Goal: Task Accomplishment & Management: Complete application form

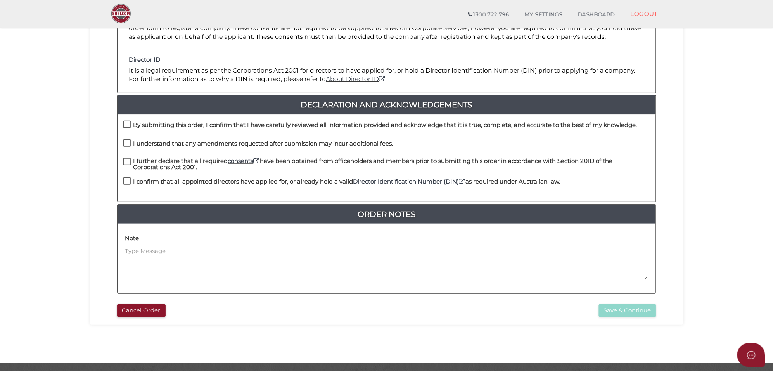
scroll to position [145, 0]
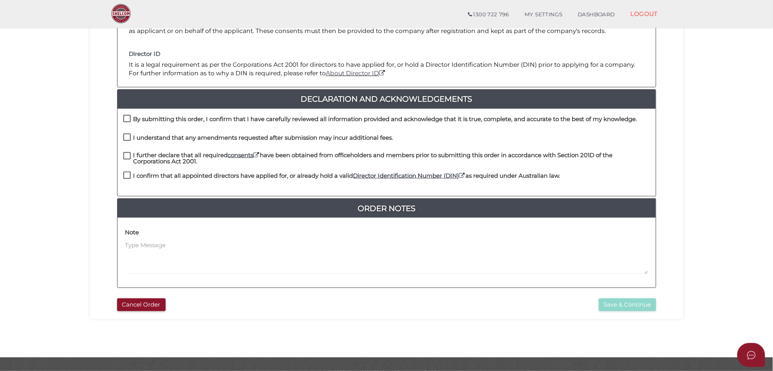
click at [125, 119] on label "By submitting this order, I confirm that I have carefully reviewed all informat…" at bounding box center [380, 121] width 514 height 10
checkbox input "true"
click at [126, 136] on label "I understand that any amendments requested after submission may incur additiona…" at bounding box center [258, 140] width 270 height 10
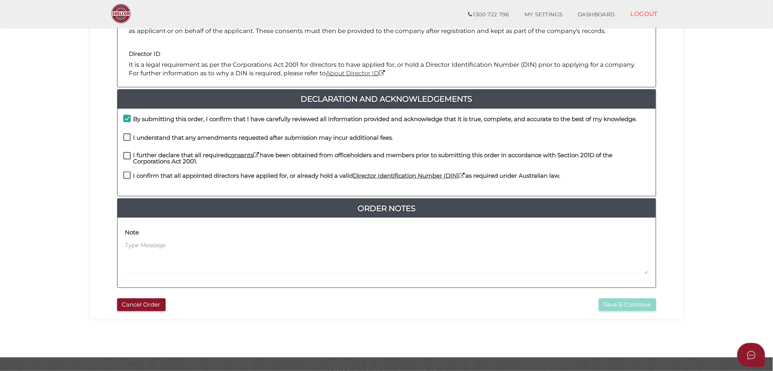
checkbox input "true"
click at [126, 158] on label "I further declare that all required consents have been obtained from officehold…" at bounding box center [386, 157] width 526 height 10
checkbox input "true"
click at [126, 177] on label "I confirm that all appointed directors have applied for, or already hold a vali…" at bounding box center [341, 177] width 437 height 10
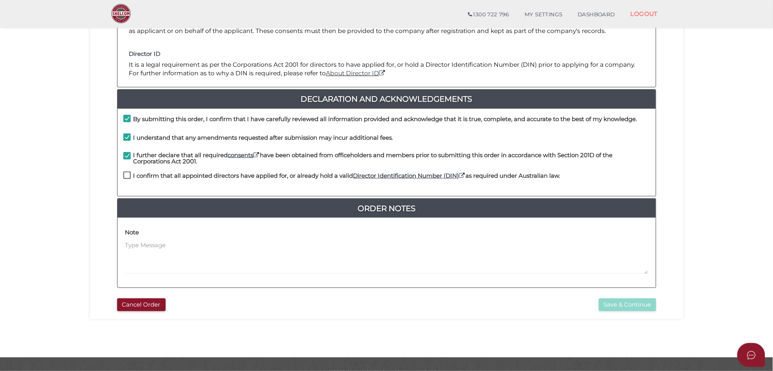
checkbox input "true"
click at [631, 301] on button "Save & Continue" at bounding box center [626, 304] width 57 height 13
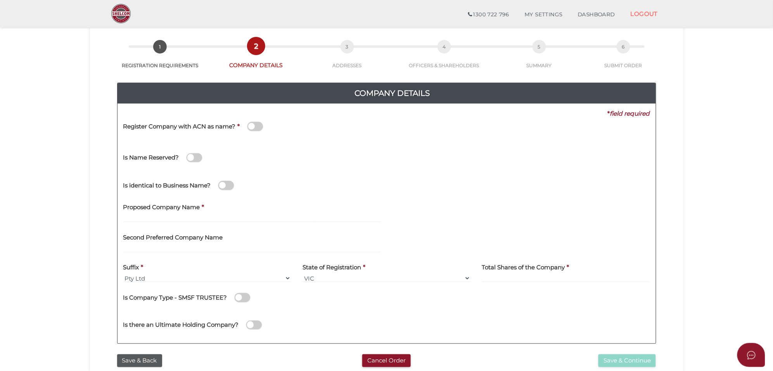
scroll to position [48, 0]
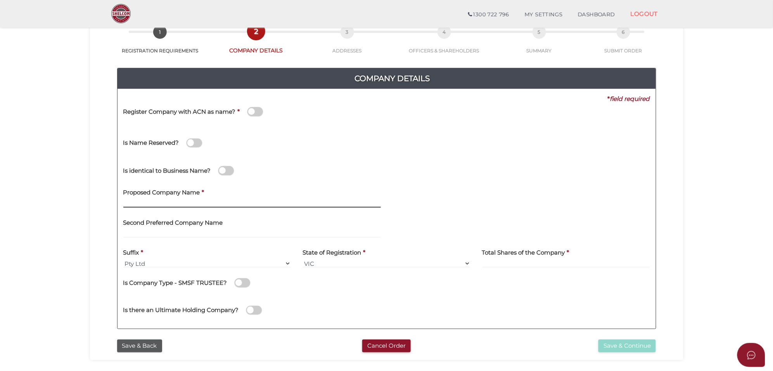
click at [176, 205] on input "text" at bounding box center [251, 203] width 257 height 9
paste input "KRINIVA CAPITAL"
type input "KRINIVA CAPITAL"
click at [498, 258] on label "Total Shares of the Company" at bounding box center [523, 251] width 83 height 16
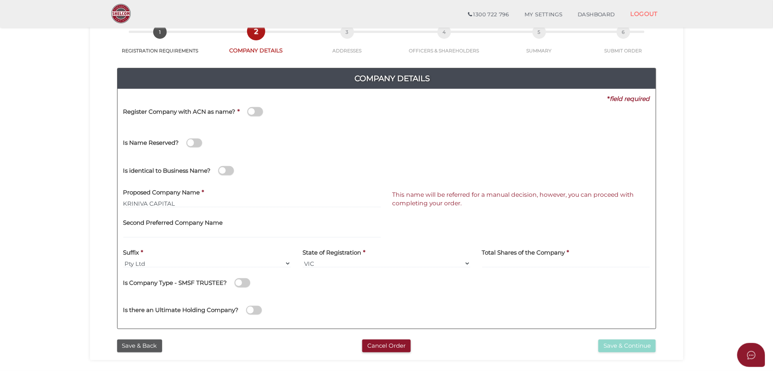
click at [250, 281] on div "Is Company Type - SMSF TRUSTEE?" at bounding box center [386, 281] width 526 height 16
click at [245, 282] on span at bounding box center [243, 282] width 16 height 9
click at [0, 0] on input "checkbox" at bounding box center [0, 0] width 0 height 0
click at [493, 260] on input at bounding box center [566, 263] width 168 height 9
type input "100"
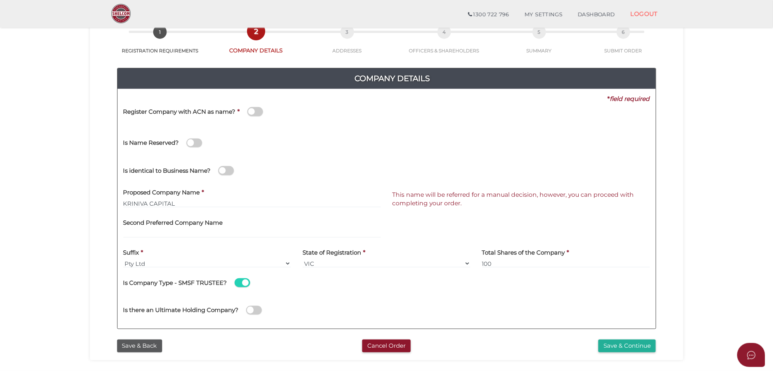
click at [407, 295] on div "Is there an Ultimate Holding Company?" at bounding box center [386, 309] width 538 height 28
click at [622, 348] on button "Save & Continue" at bounding box center [626, 345] width 57 height 13
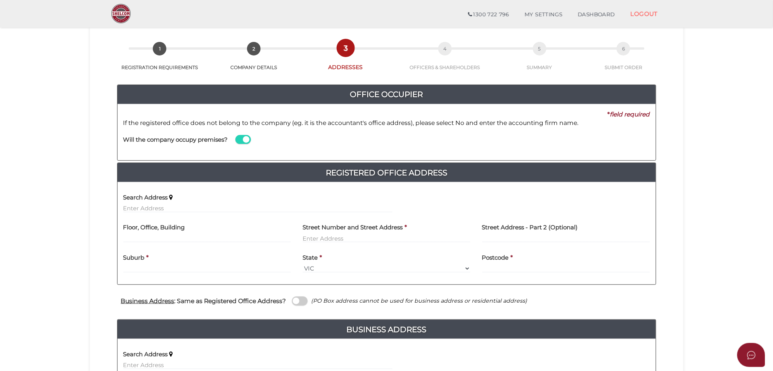
scroll to position [48, 0]
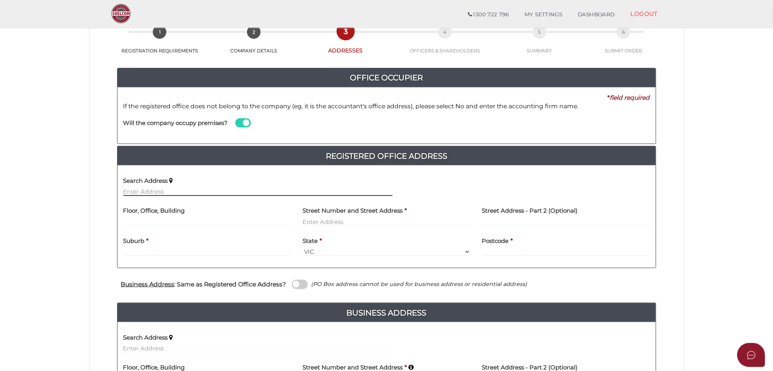
click at [140, 195] on input "text" at bounding box center [257, 191] width 269 height 9
paste input "[STREET_ADDRESS]"
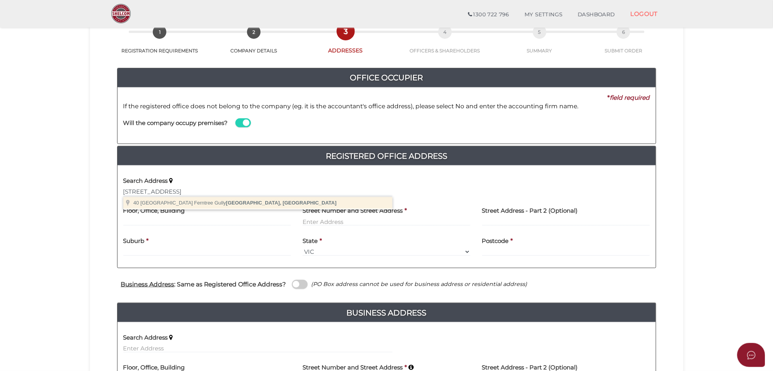
type input "[STREET_ADDRESS]"
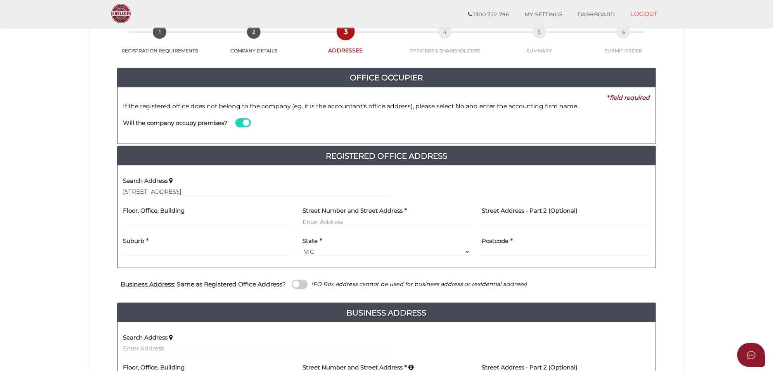
type input "[STREET_ADDRESS]"
type input "Ferntree Gully"
select select "VIC"
type input "3156"
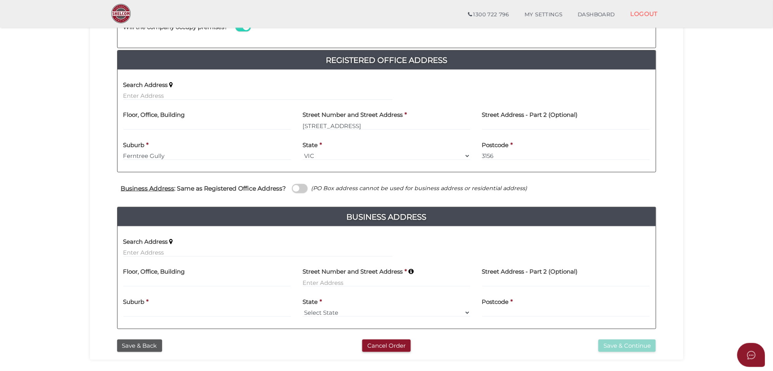
scroll to position [145, 0]
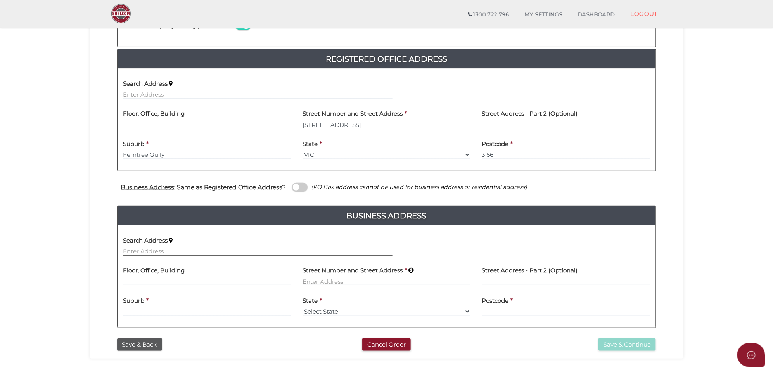
click at [132, 253] on input "text" at bounding box center [257, 251] width 269 height 9
paste input "40 Glenfern road, Ferntree Gully"
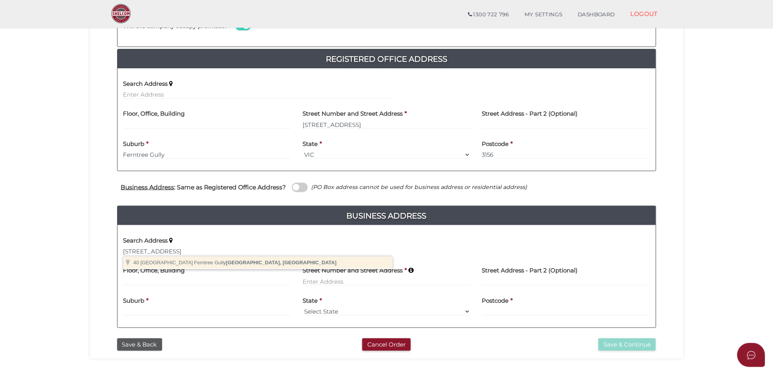
type input "40 Glenfern Road, Ferntree Gully VIC, Australia"
type input "40 Glenfern Road"
type input "Ferntree Gully"
select select "VIC"
type input "3156"
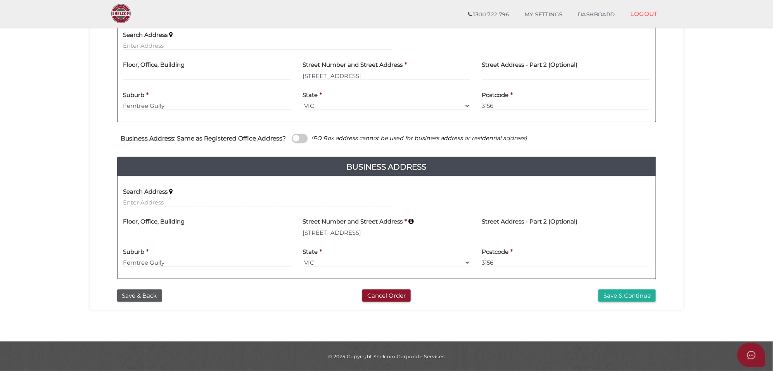
scroll to position [195, 0]
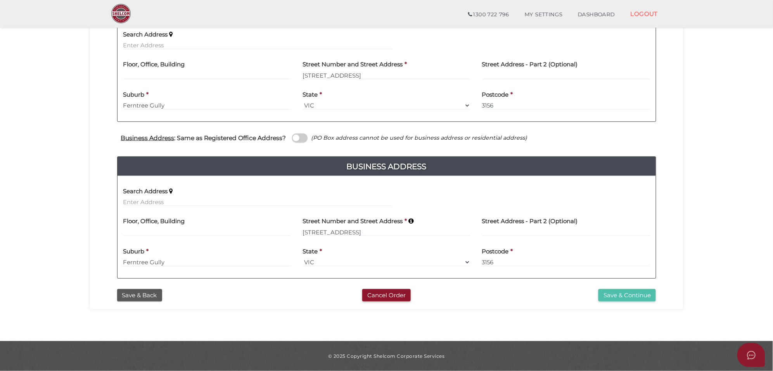
click at [630, 293] on button "Save & Continue" at bounding box center [626, 295] width 57 height 13
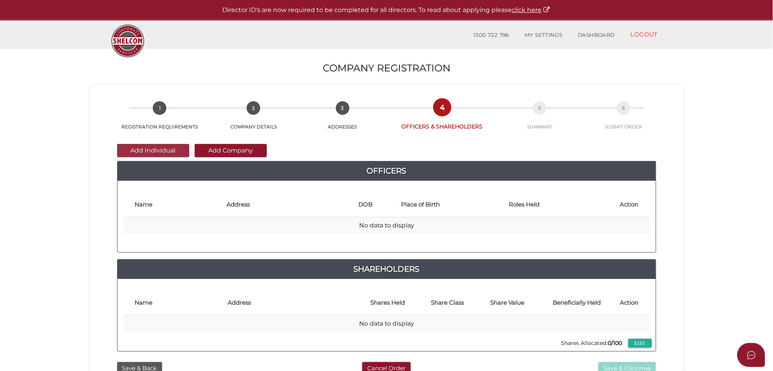
click at [155, 144] on button "Add Individual" at bounding box center [153, 150] width 72 height 13
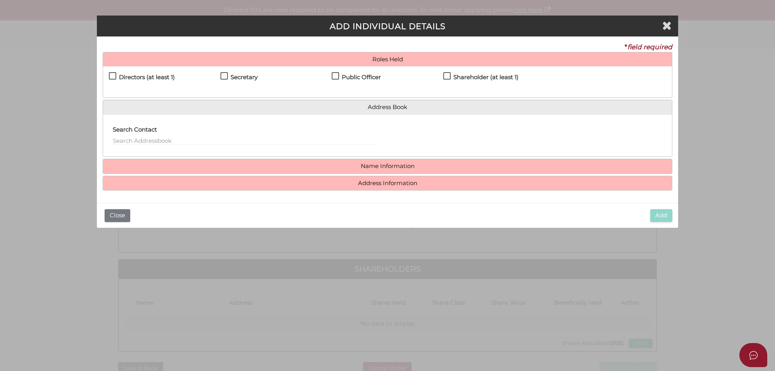
click at [110, 76] on label "Directors (at least 1)" at bounding box center [142, 79] width 66 height 10
checkbox input "true"
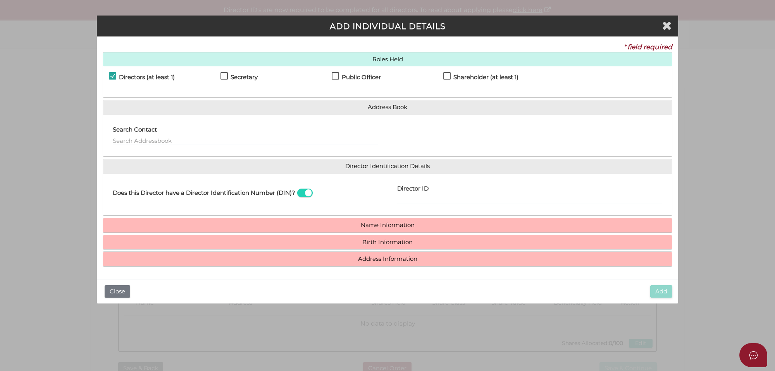
click at [252, 76] on h4 "Secretary" at bounding box center [244, 77] width 27 height 7
checkbox input "true"
click at [338, 78] on label "Public Officer" at bounding box center [356, 79] width 49 height 10
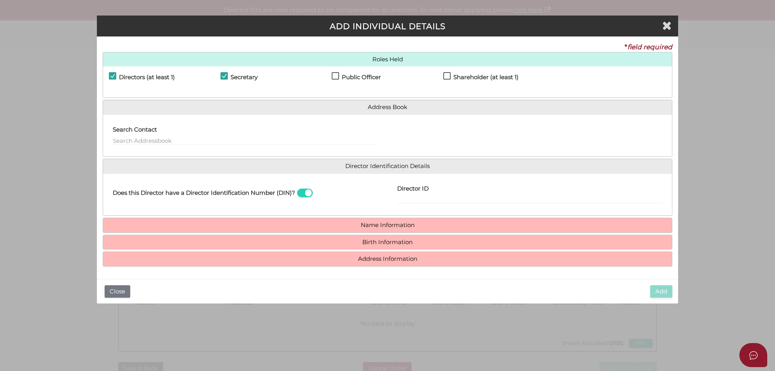
checkbox input "true"
click at [448, 74] on label "Shareholder (at least 1)" at bounding box center [480, 79] width 75 height 10
checkbox input "true"
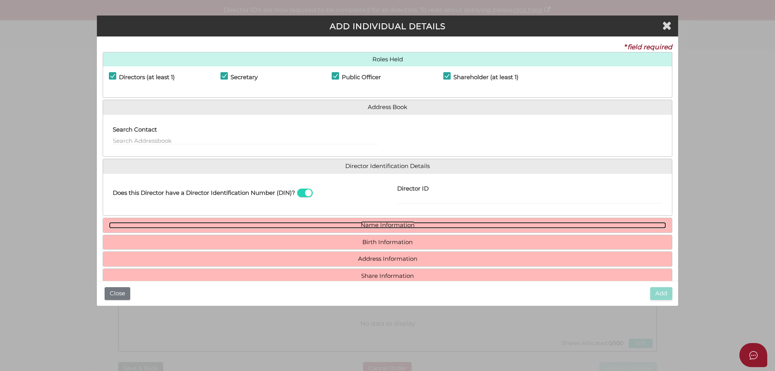
click at [375, 224] on link "Name Information" at bounding box center [387, 225] width 557 height 7
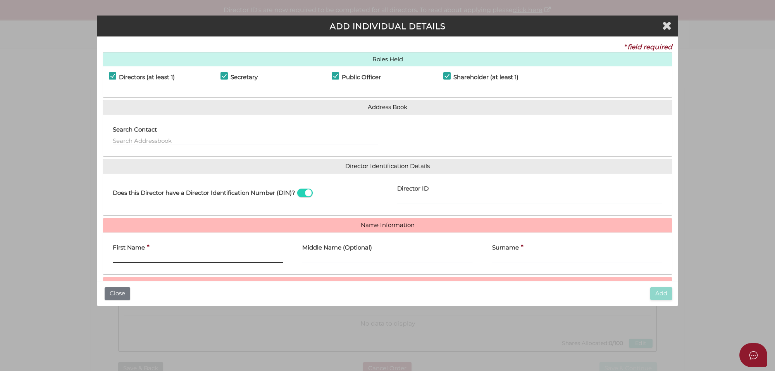
click at [128, 258] on input "First Name" at bounding box center [198, 258] width 170 height 9
paste input "Nischitha Kumarkalva"
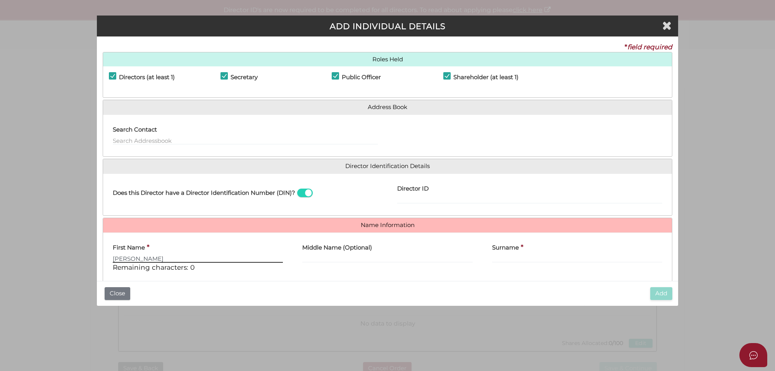
drag, startPoint x: 187, startPoint y: 254, endPoint x: 144, endPoint y: 260, distance: 43.4
click at [144, 260] on input "Nischitha Kumarkalva" at bounding box center [198, 258] width 170 height 9
type input "Nischitha"
click at [507, 252] on label "Surname" at bounding box center [505, 246] width 27 height 16
click at [507, 254] on input "Surname" at bounding box center [577, 258] width 170 height 9
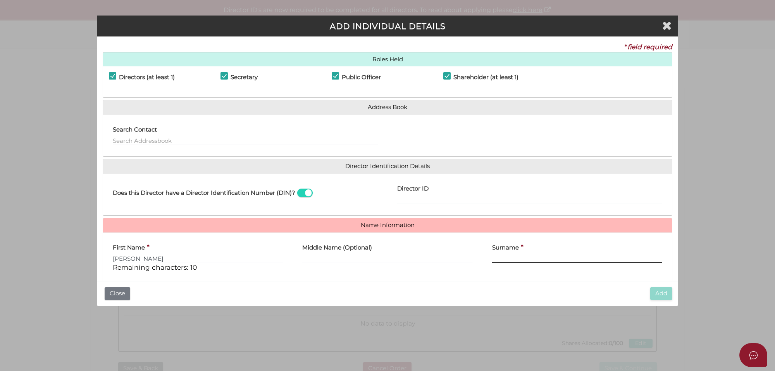
click at [510, 258] on input "Surname" at bounding box center [577, 258] width 170 height 9
paste input "Kumarkalva"
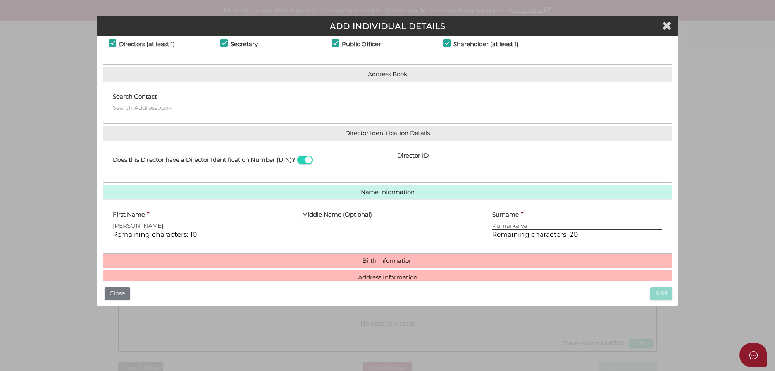
scroll to position [67, 0]
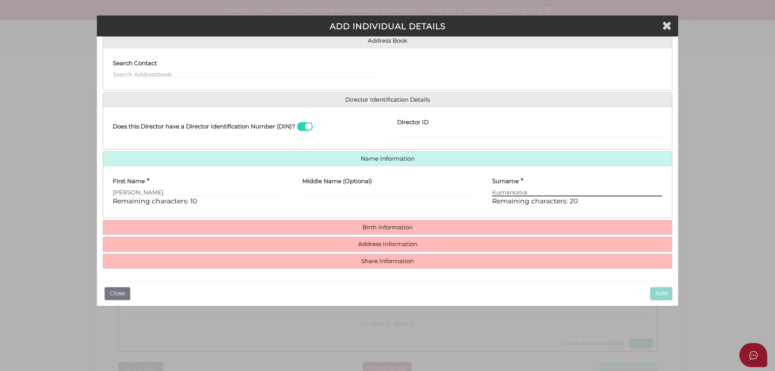
type input "Kumarkalva"
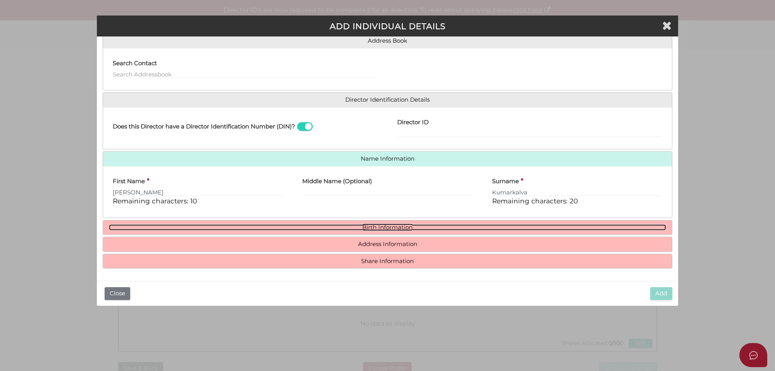
click at [401, 227] on link "Birth Information" at bounding box center [387, 227] width 557 height 7
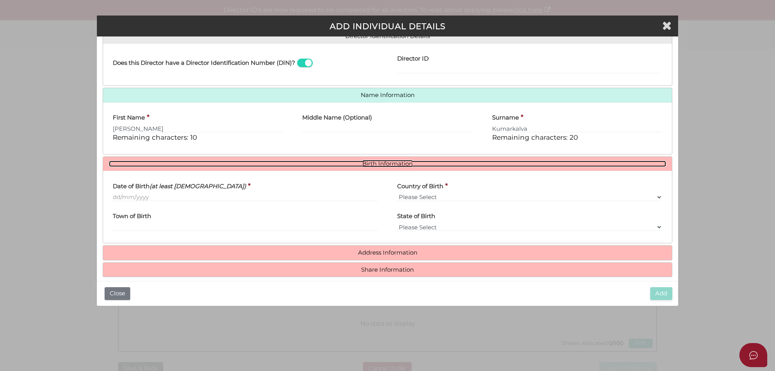
scroll to position [140, 0]
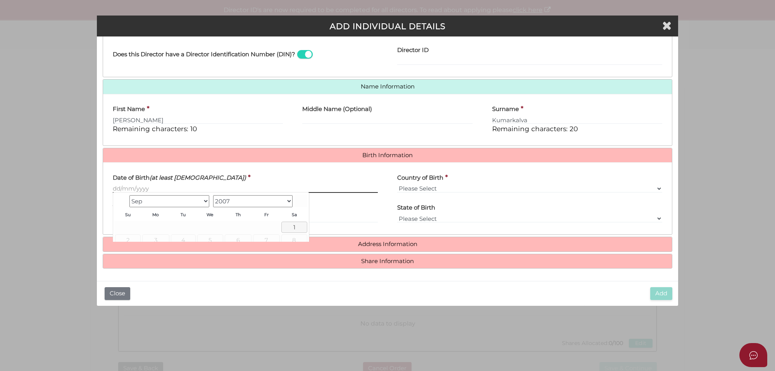
click at [119, 189] on input "Date of Birth (at least 18 years old)" at bounding box center [245, 188] width 265 height 9
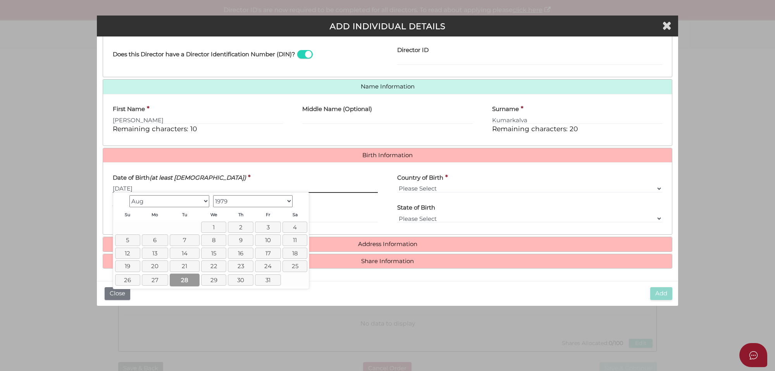
type input "[DATE]"
click at [186, 281] on link "28" at bounding box center [185, 279] width 30 height 13
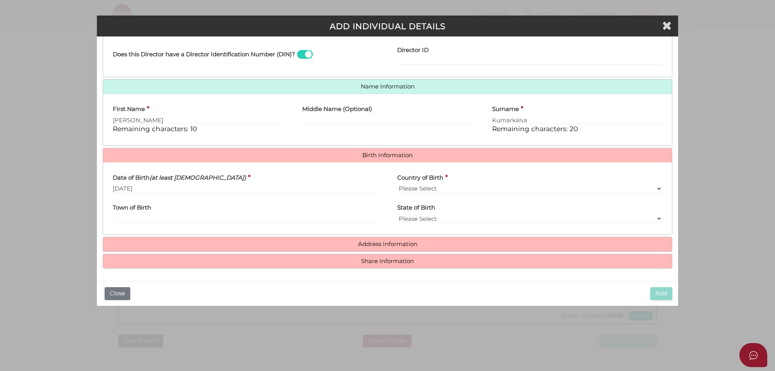
scroll to position [162, 0]
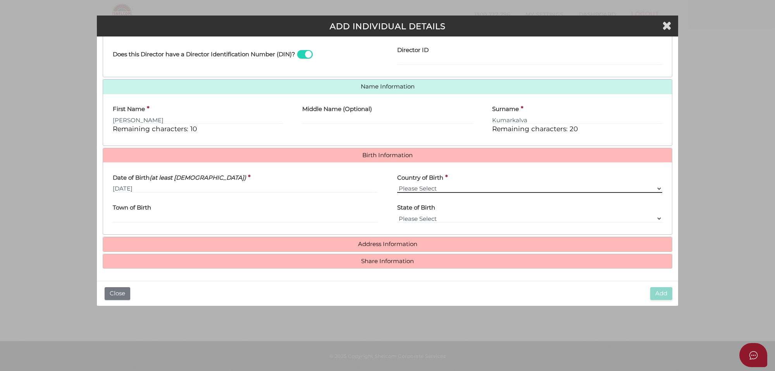
click at [425, 189] on select "Please Select v Australia Afghanistan Albania Algeria American Samoa Andorra An…" at bounding box center [529, 188] width 265 height 9
select select "[GEOGRAPHIC_DATA]"
click at [397, 184] on select "Please Select v Australia Afghanistan Albania Algeria American Samoa Andorra An…" at bounding box center [529, 188] width 265 height 9
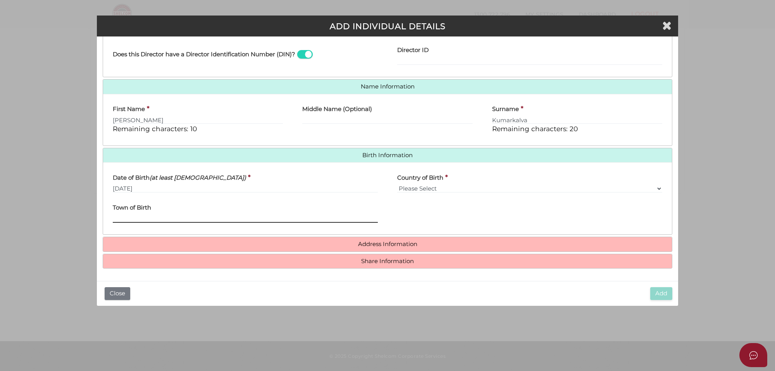
click at [132, 216] on input "Town of Birth" at bounding box center [245, 218] width 265 height 9
paste input "Hyderabad"
type input "Hyderabad"
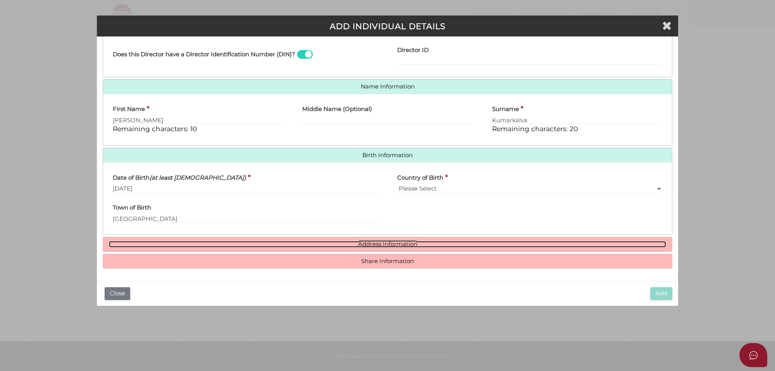
click at [417, 243] on link "Address Information" at bounding box center [387, 244] width 557 height 7
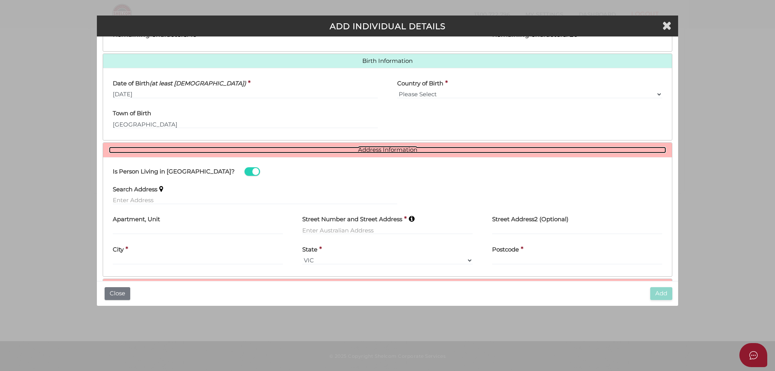
scroll to position [236, 0]
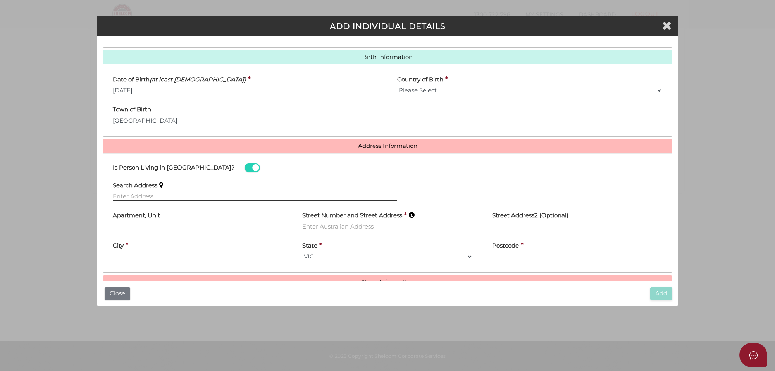
click at [128, 197] on input "text" at bounding box center [255, 196] width 285 height 9
paste input "40 Glenfern road, Ferntree Gully, VIC 3156"
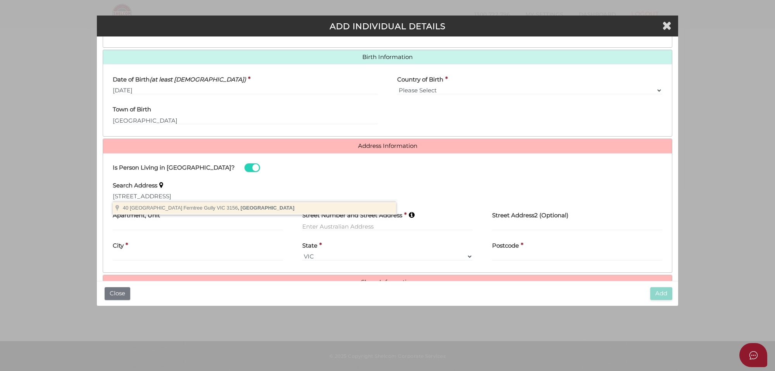
type input "40 Glenfern Road, Ferntree Gully VIC 3156, Australia"
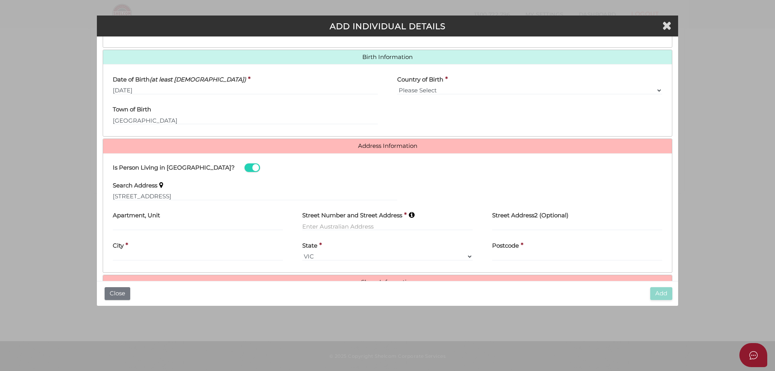
type input "[STREET_ADDRESS]"
type input "Ferntree Gully"
select select "VIC"
type input "3156"
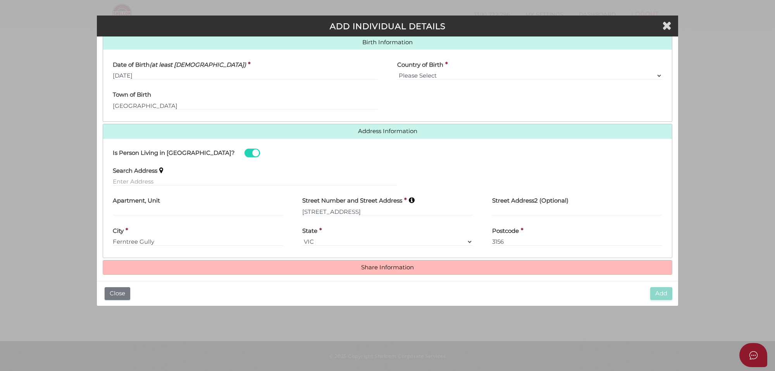
scroll to position [259, 0]
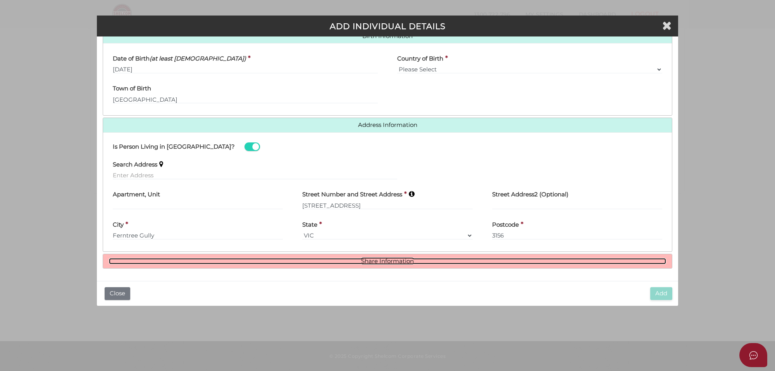
click at [370, 258] on link "Share Information" at bounding box center [387, 261] width 557 height 7
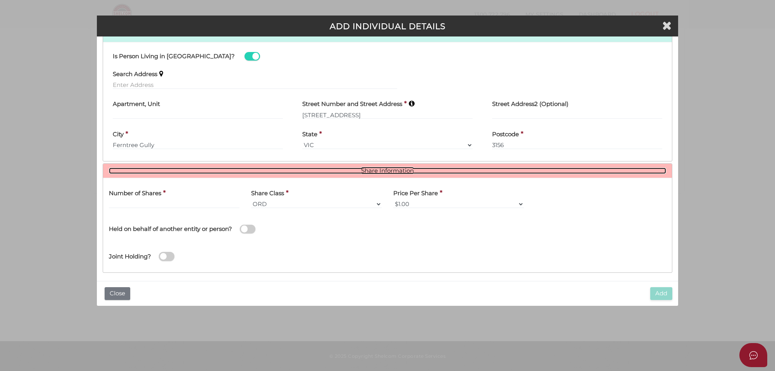
scroll to position [351, 0]
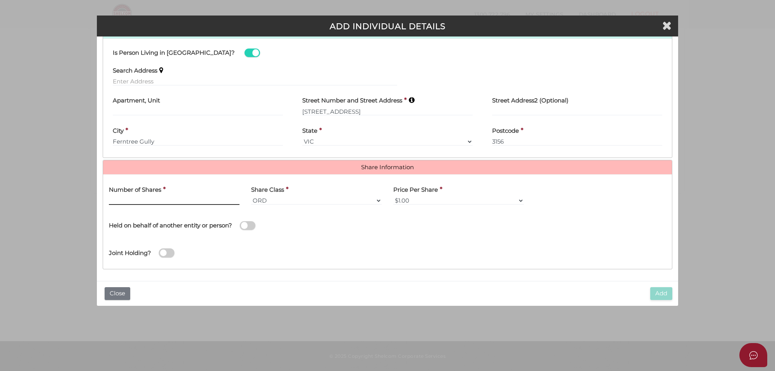
click at [135, 202] on input "text" at bounding box center [174, 200] width 131 height 9
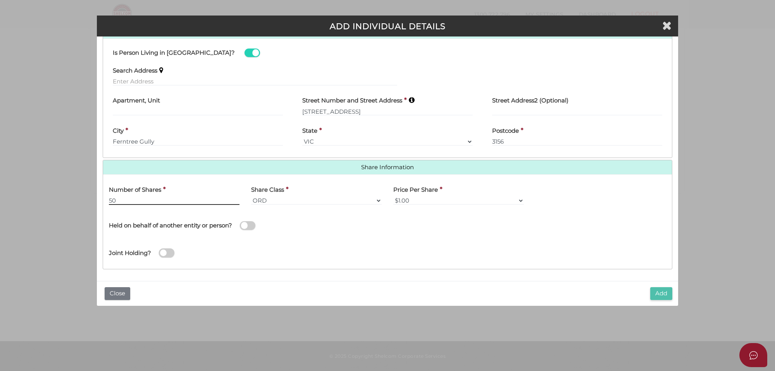
type input "50"
click at [666, 295] on button "Add" at bounding box center [661, 293] width 22 height 13
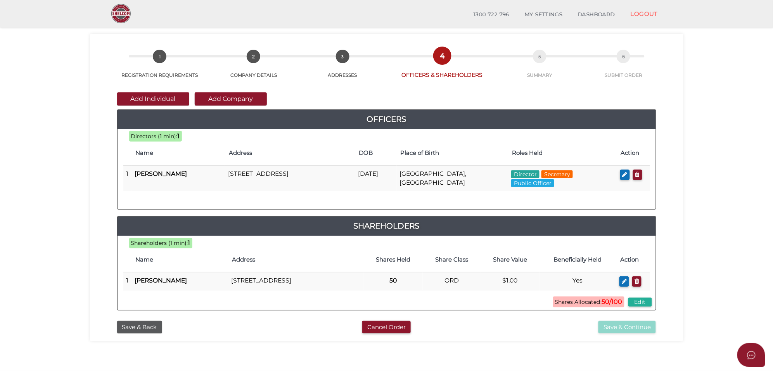
scroll to position [16, 0]
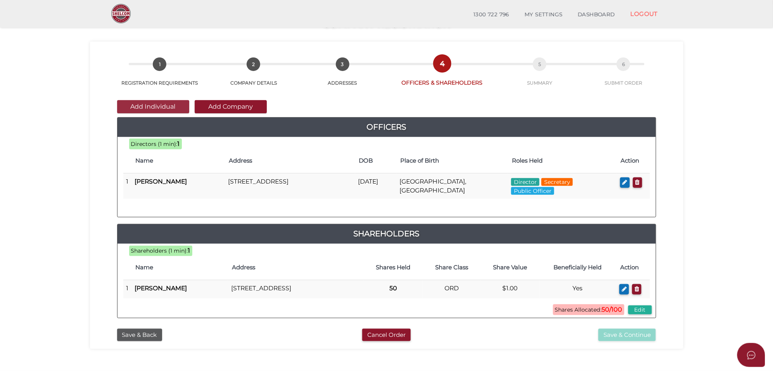
click at [145, 108] on button "Add Individual" at bounding box center [153, 106] width 72 height 13
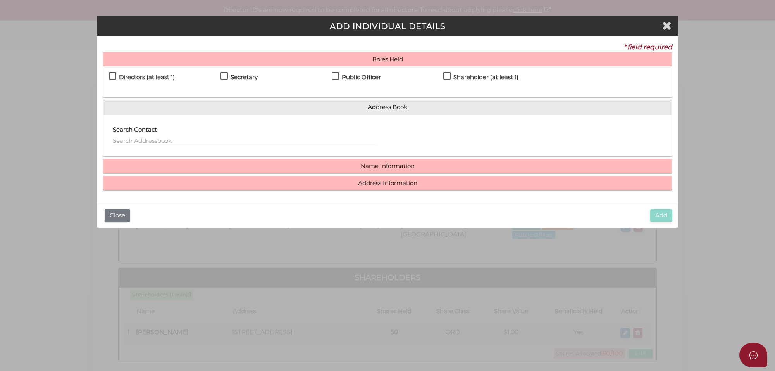
drag, startPoint x: 111, startPoint y: 74, endPoint x: 142, endPoint y: 80, distance: 31.2
click at [111, 74] on label "Directors (at least 1)" at bounding box center [142, 79] width 66 height 10
checkbox input "true"
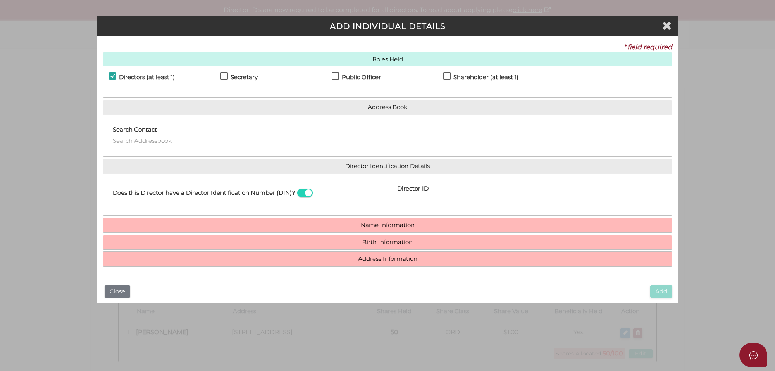
click at [223, 75] on label "Secretary" at bounding box center [239, 79] width 37 height 10
checkbox input "true"
click at [333, 76] on label "Public Officer" at bounding box center [356, 79] width 49 height 10
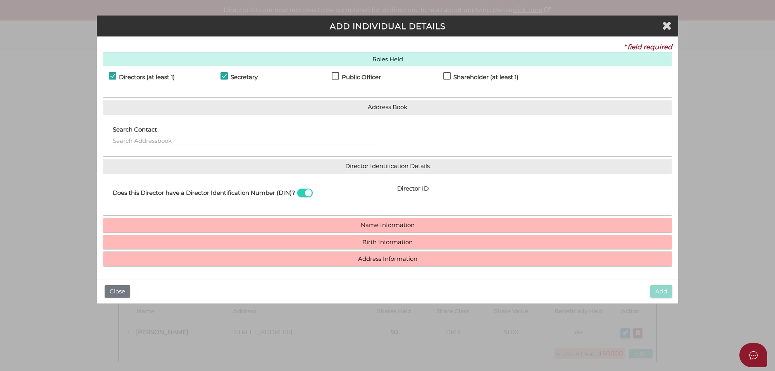
checkbox input "true"
click at [447, 76] on label "Shareholder (at least 1)" at bounding box center [480, 79] width 75 height 10
checkbox input "true"
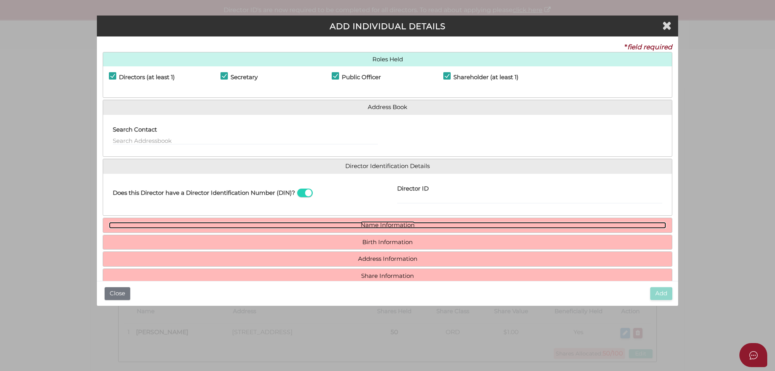
click at [392, 224] on link "Name Information" at bounding box center [387, 225] width 557 height 7
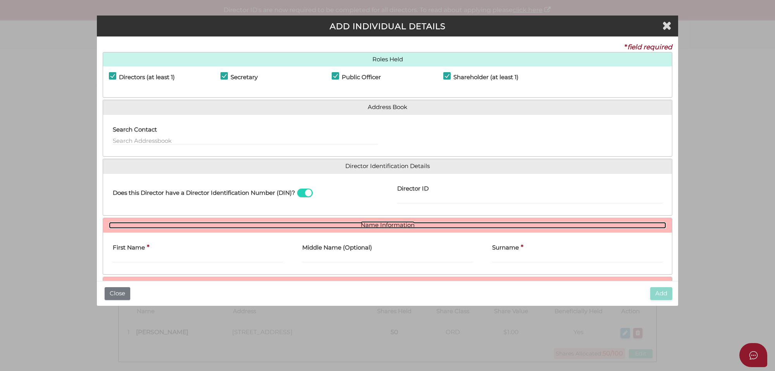
scroll to position [57, 0]
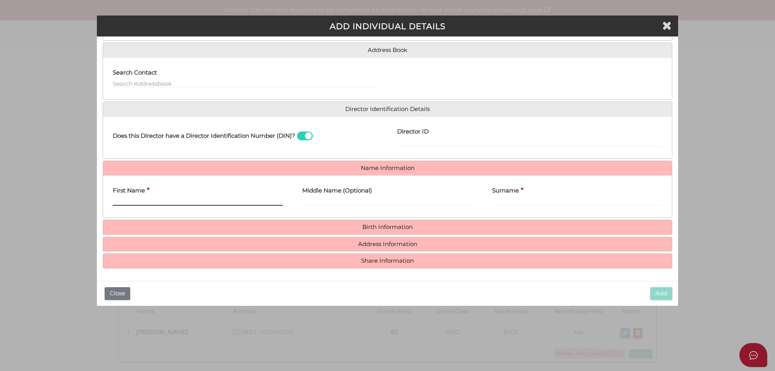
click at [140, 202] on input "First Name" at bounding box center [198, 201] width 170 height 9
paste input "Krishna Reddy Tondap"
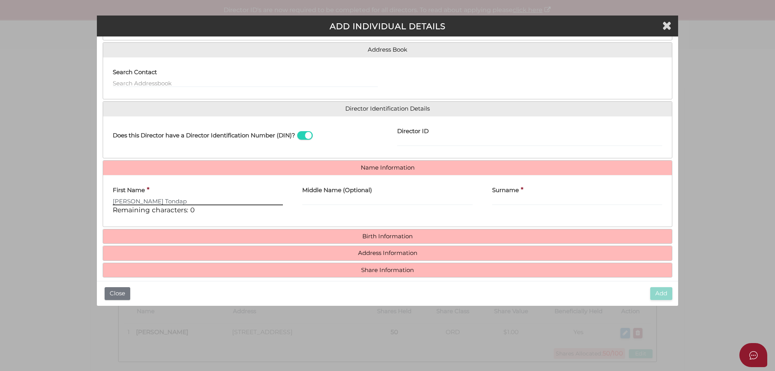
drag, startPoint x: 189, startPoint y: 199, endPoint x: 156, endPoint y: 200, distance: 33.4
click at [156, 200] on input "Krishna Reddy Tondap" at bounding box center [198, 201] width 170 height 9
type input "[PERSON_NAME]"
click at [505, 202] on input "Surname" at bounding box center [577, 201] width 170 height 9
paste input "[PERSON_NAME]"
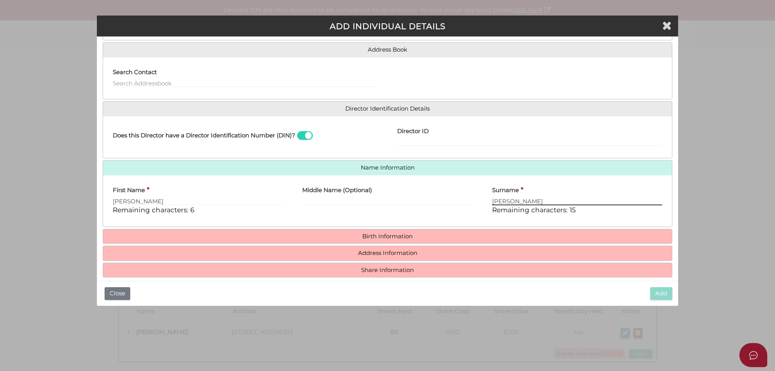
type input "[PERSON_NAME]"
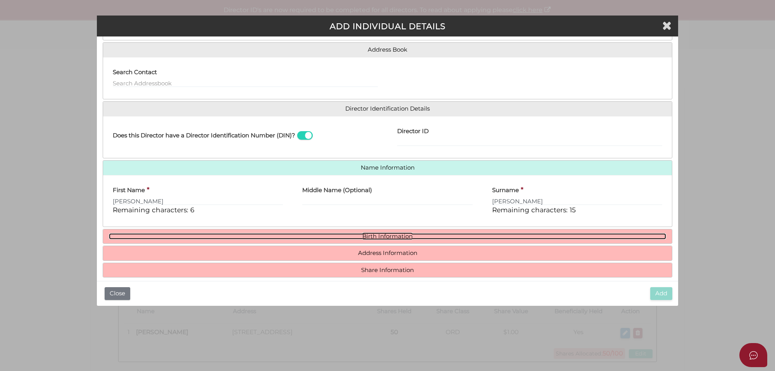
click at [375, 237] on link "Birth Information" at bounding box center [387, 236] width 557 height 7
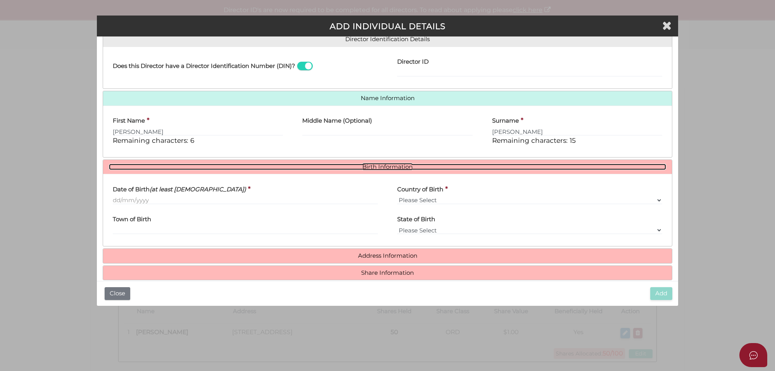
scroll to position [140, 0]
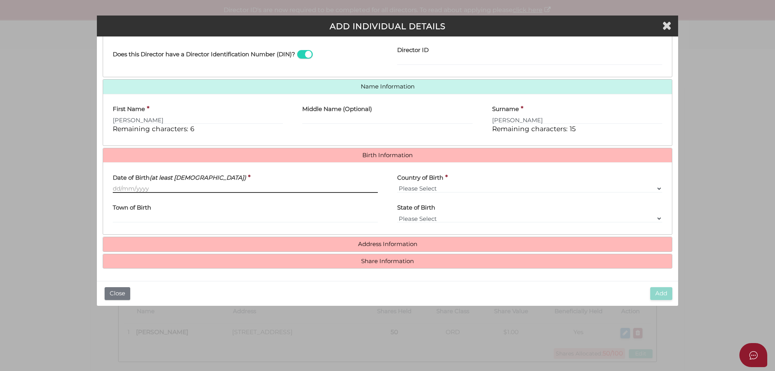
click at [114, 187] on input "Date of Birth (at least 18 years old)" at bounding box center [245, 188] width 265 height 9
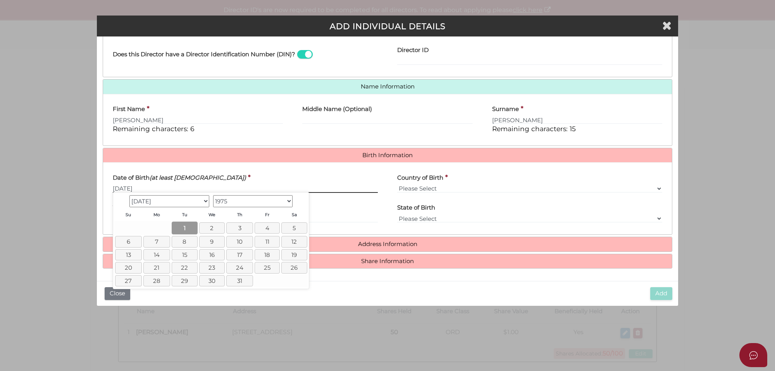
type input "[DATE]"
click at [183, 225] on link "1" at bounding box center [185, 227] width 26 height 13
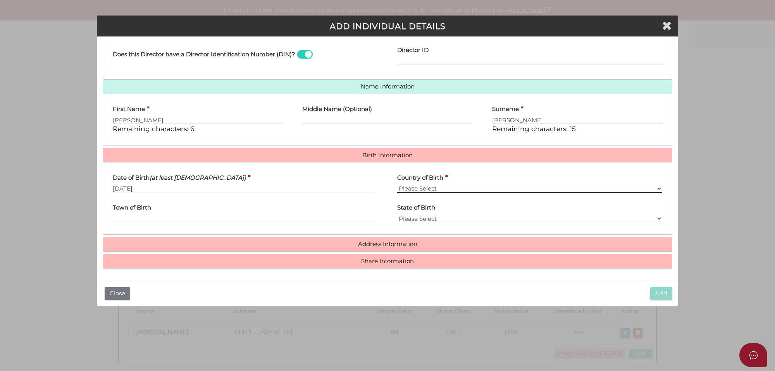
click at [439, 185] on select "Please Select v Australia Afghanistan Albania Algeria American Samoa Andorra An…" at bounding box center [529, 188] width 265 height 9
select select "[GEOGRAPHIC_DATA]"
click at [397, 184] on select "Please Select v Australia Afghanistan Albania Algeria American Samoa Andorra An…" at bounding box center [529, 188] width 265 height 9
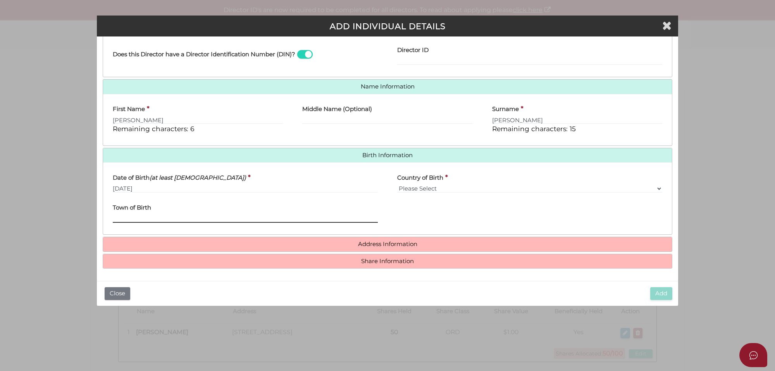
click at [136, 214] on input "Town of Birth" at bounding box center [245, 218] width 265 height 9
paste input "Kakinada"
type input "Kakinada"
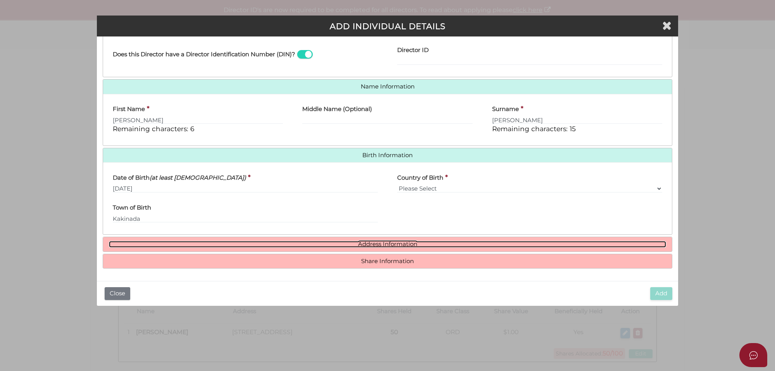
click at [404, 241] on link "Address Information" at bounding box center [387, 244] width 557 height 7
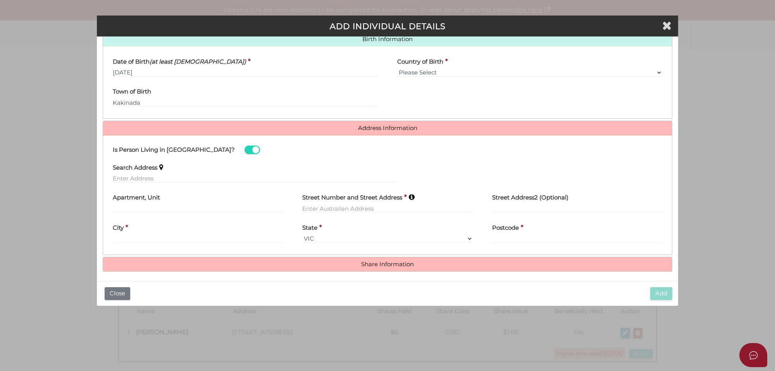
scroll to position [259, 0]
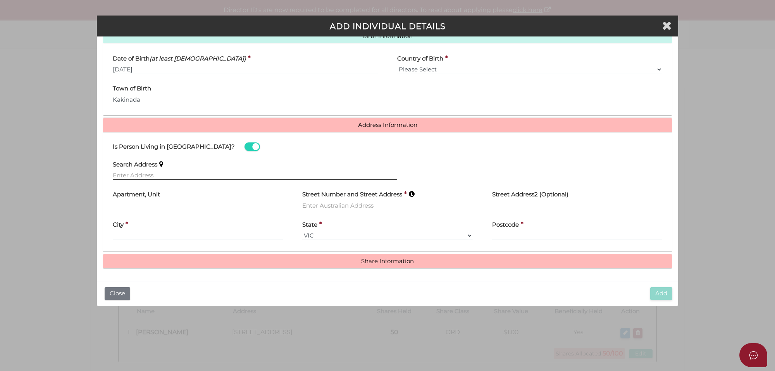
click at [126, 175] on input "text" at bounding box center [255, 175] width 285 height 9
paste input "40 Glenfern Road, Ferntree Gully, VIC 3156"
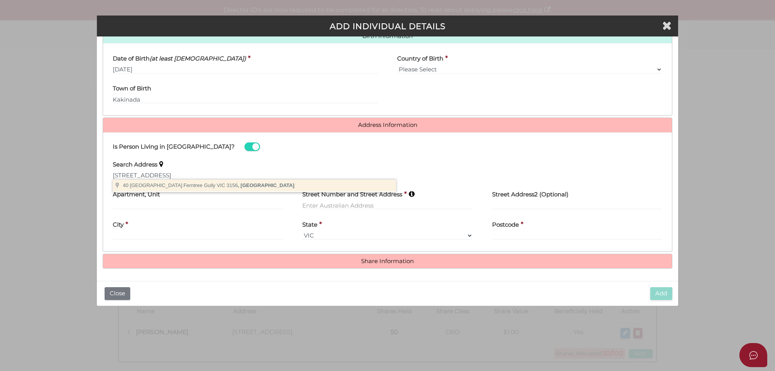
type input "40 Glenfern Road, Ferntree Gully VIC 3156, Australia"
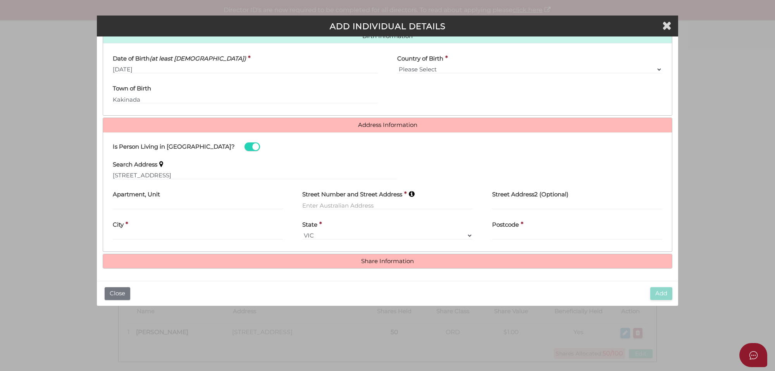
type input "[STREET_ADDRESS]"
type input "Ferntree Gully"
select select "VIC"
type input "3156"
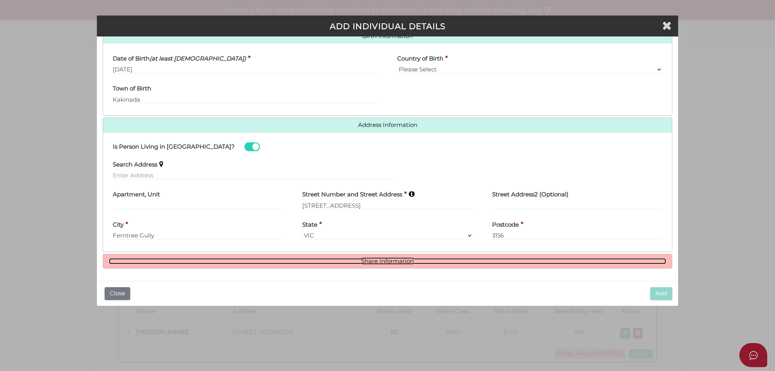
click at [388, 262] on link "Share Information" at bounding box center [387, 261] width 557 height 7
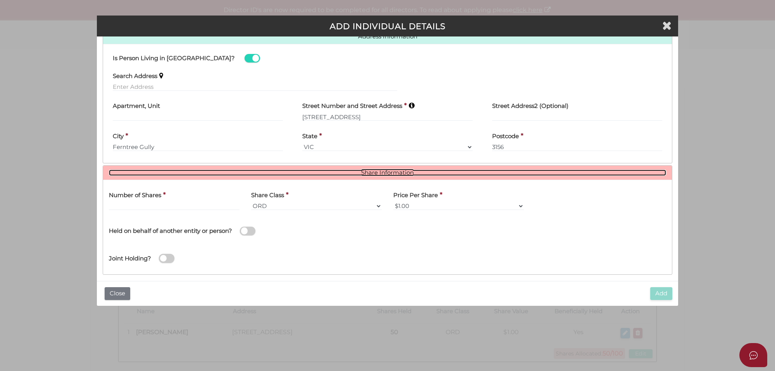
scroll to position [351, 0]
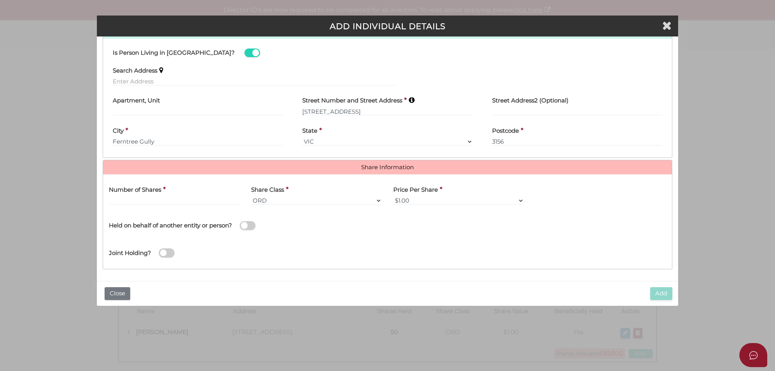
click at [137, 206] on div "Number of Shares *" at bounding box center [174, 195] width 142 height 30
click at [137, 199] on input "text" at bounding box center [174, 200] width 131 height 9
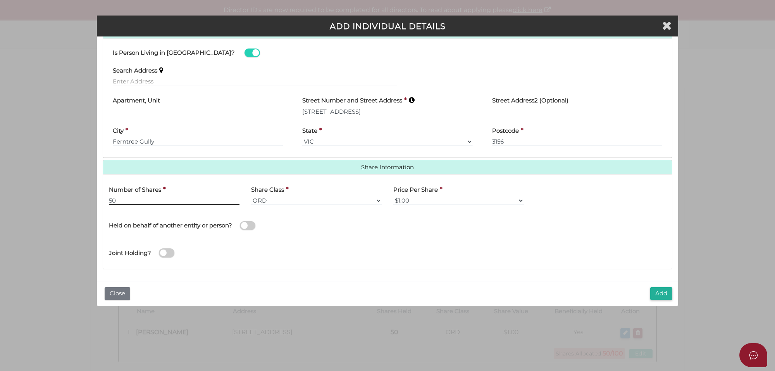
type input "50"
click at [420, 251] on div "Joint Holding?" at bounding box center [387, 250] width 569 height 25
click at [666, 293] on button "Add" at bounding box center [661, 293] width 22 height 13
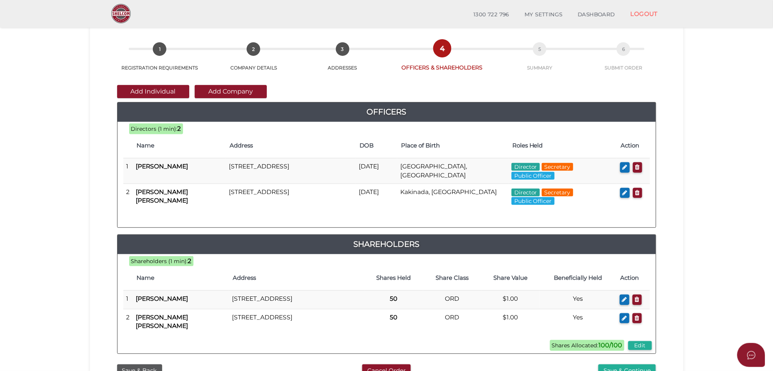
scroll to position [48, 0]
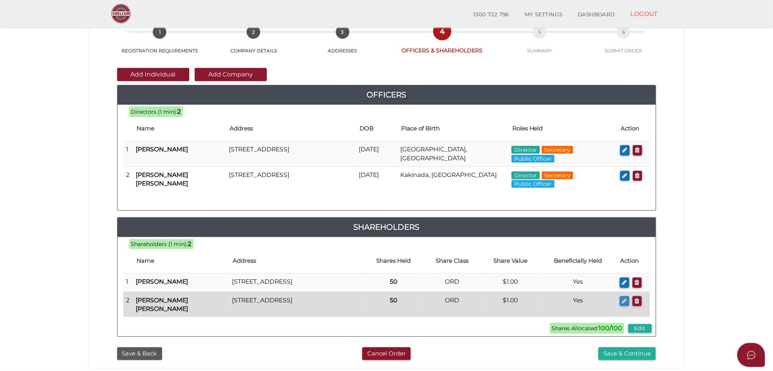
click at [624, 304] on icon "button" at bounding box center [624, 301] width 5 height 6
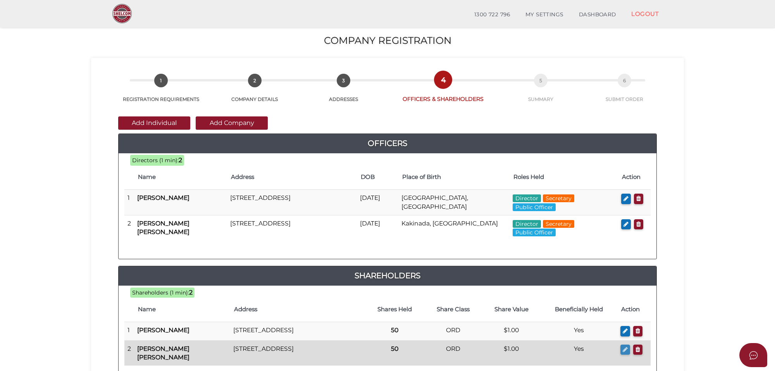
checkbox input "true"
type input "0"
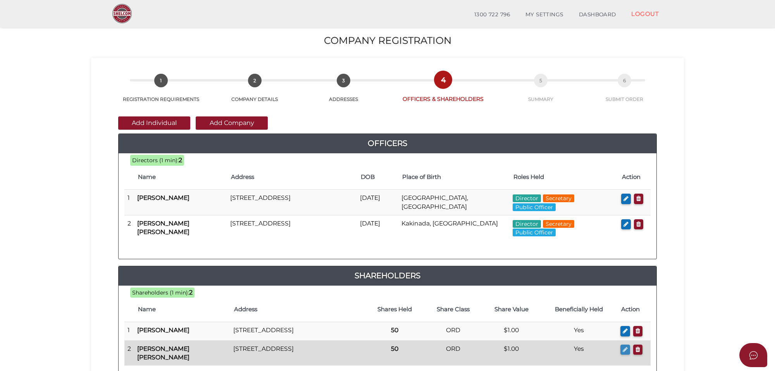
type input "Krishna Reddy"
type input "Tondapu Venkata"
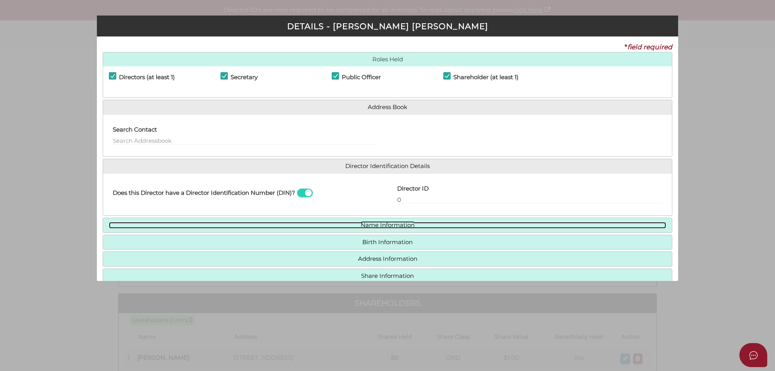
click at [400, 227] on link "Name Information" at bounding box center [387, 225] width 557 height 7
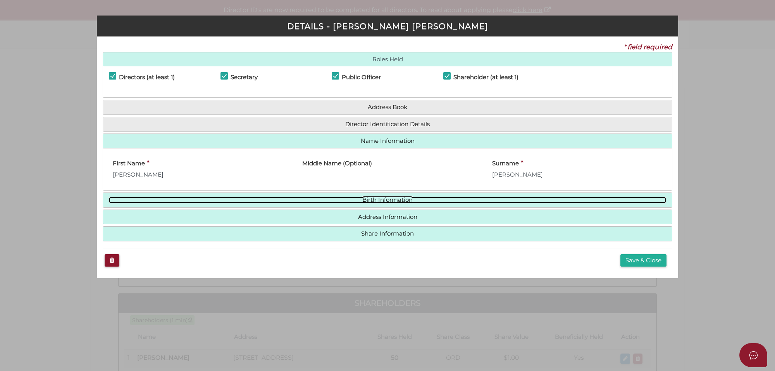
click at [384, 203] on link "Birth Information" at bounding box center [387, 200] width 557 height 7
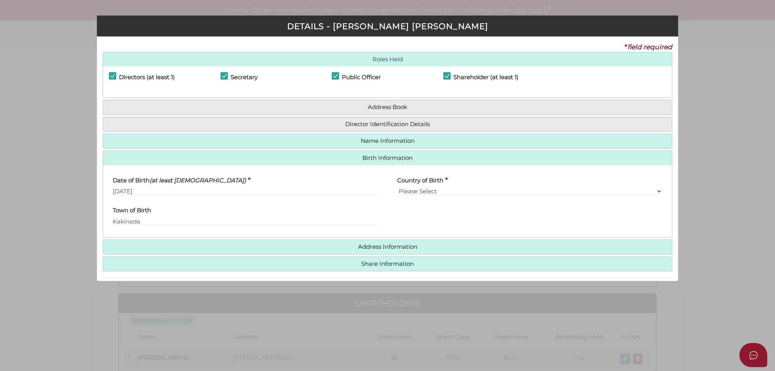
click at [405, 241] on h4 "Address Information" at bounding box center [387, 247] width 569 height 14
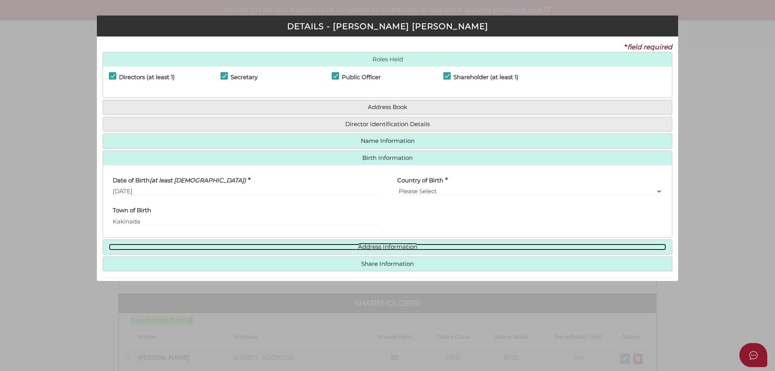
click at [405, 245] on link "Address Information" at bounding box center [387, 246] width 557 height 7
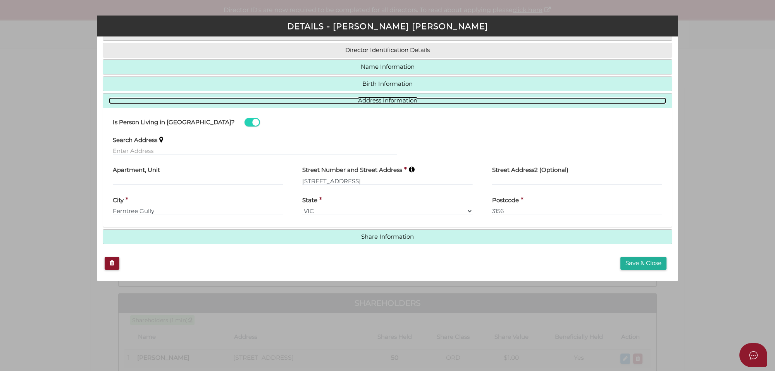
scroll to position [76, 0]
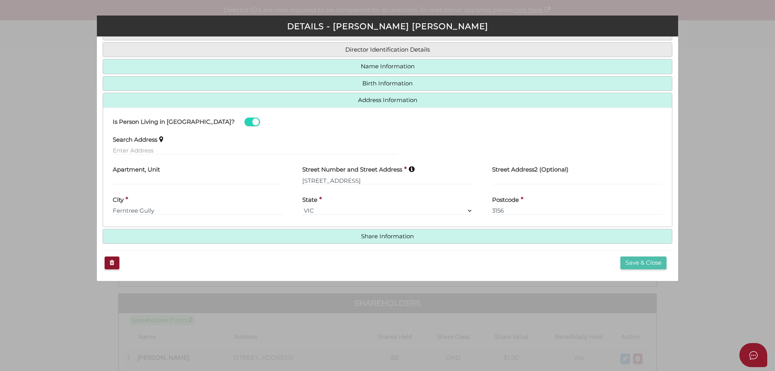
click at [636, 262] on button "Save & Close" at bounding box center [644, 262] width 46 height 13
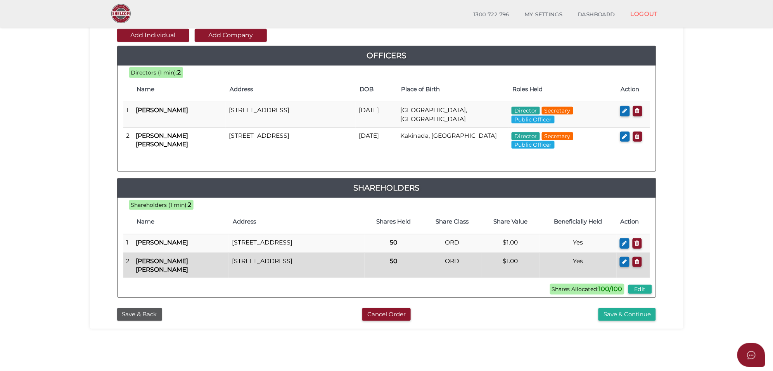
scroll to position [97, 0]
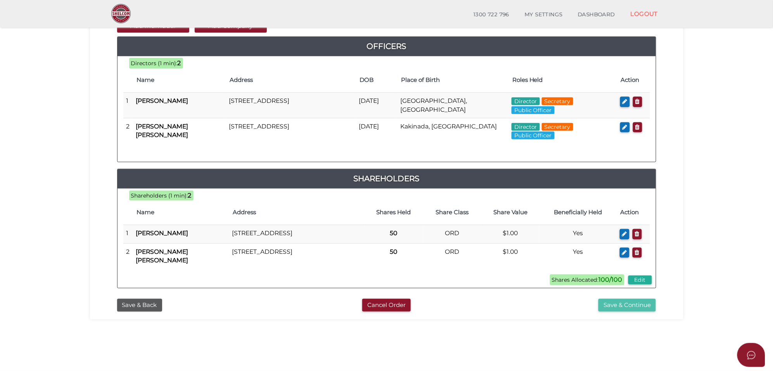
click at [625, 311] on button "Save & Continue" at bounding box center [626, 304] width 57 height 13
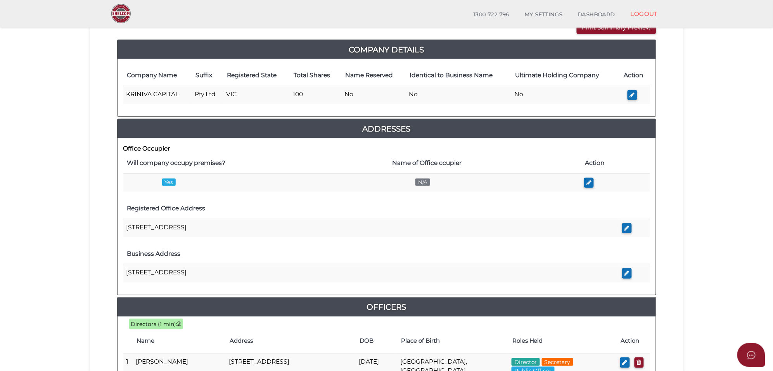
scroll to position [97, 0]
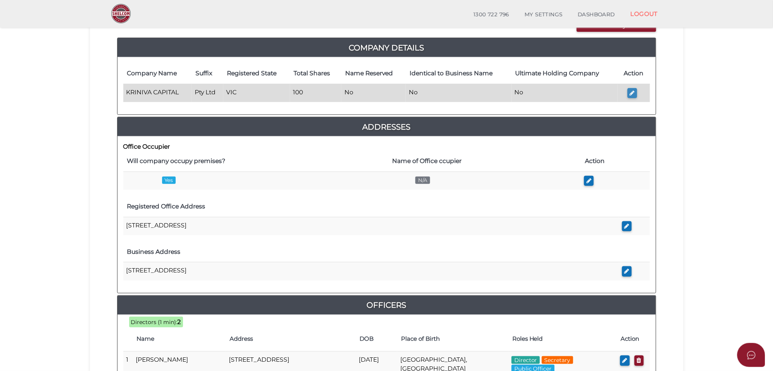
click at [635, 91] on button "button" at bounding box center [632, 93] width 10 height 10
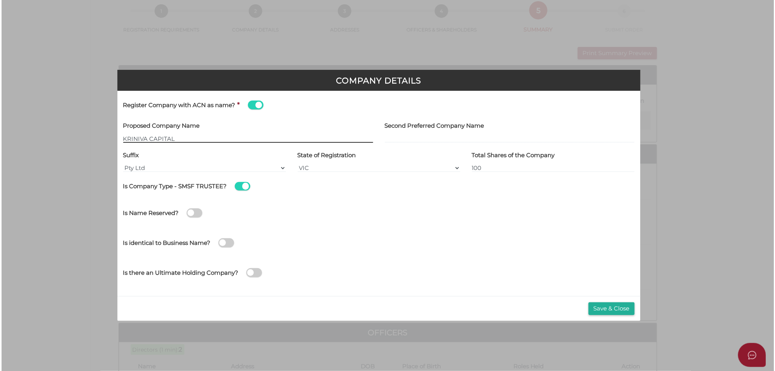
scroll to position [0, 0]
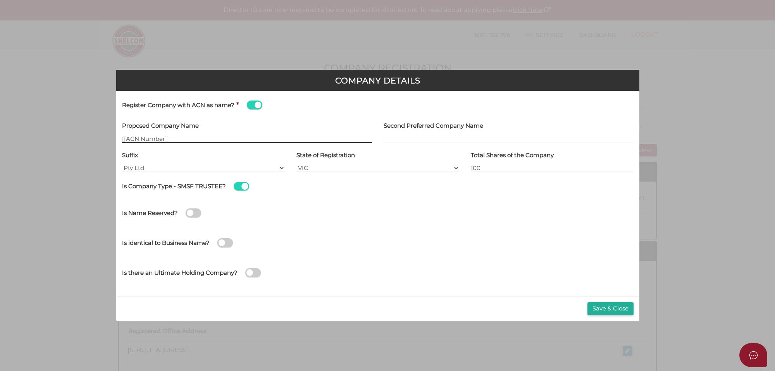
drag, startPoint x: 177, startPoint y: 136, endPoint x: 85, endPoint y: 137, distance: 92.3
click at [85, 137] on div "Company Details Register Company with ACN as name? * Proposed Company Name [[AC…" at bounding box center [387, 185] width 775 height 371
type input "[[ACN Number]]"
click at [251, 103] on span at bounding box center [255, 104] width 16 height 9
click at [0, 0] on input "checkbox" at bounding box center [0, 0] width 0 height 0
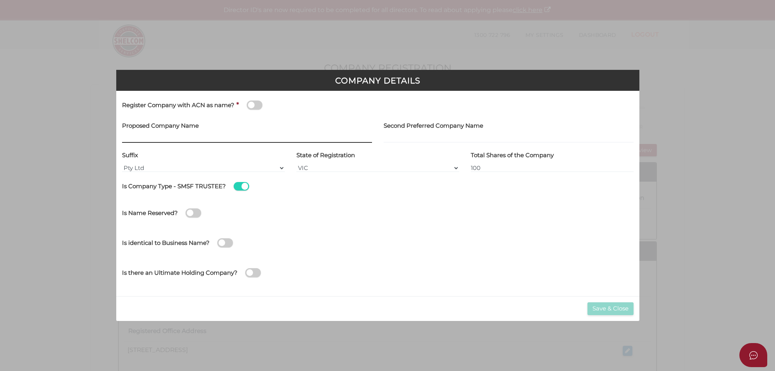
click at [159, 138] on input "text" at bounding box center [247, 138] width 250 height 9
type input "KRINIVA"
click at [402, 250] on div "Is identical to Business Name? Director/Shareholder own the Business Name? (We …" at bounding box center [377, 243] width 523 height 27
click at [620, 304] on button "Save & Close" at bounding box center [611, 308] width 46 height 13
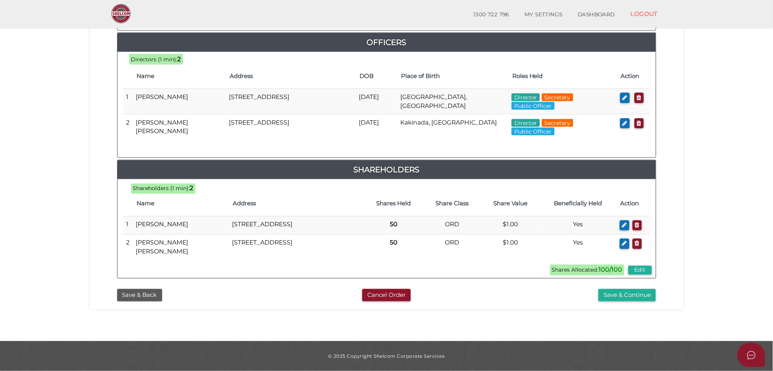
scroll to position [369, 0]
click at [615, 297] on button "Save & Continue" at bounding box center [626, 295] width 57 height 13
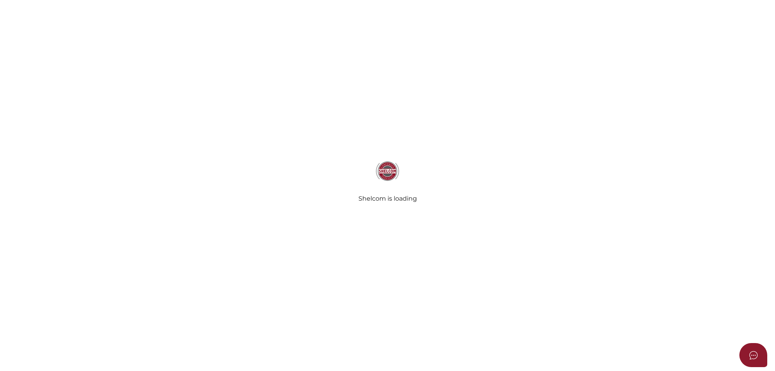
select select "Comb Binding"
select select "No"
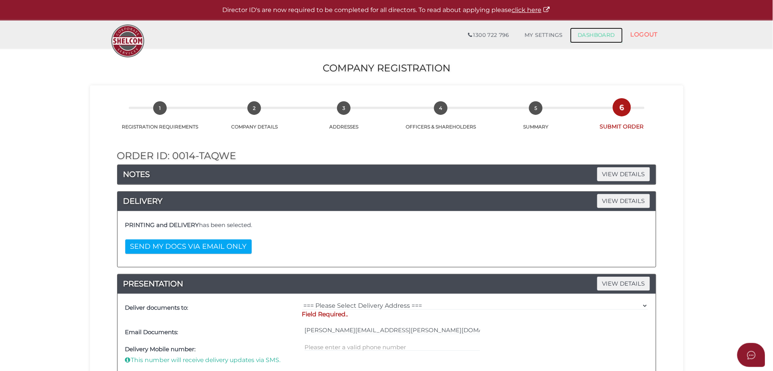
click at [592, 37] on link "DASHBOARD" at bounding box center [596, 36] width 53 height 16
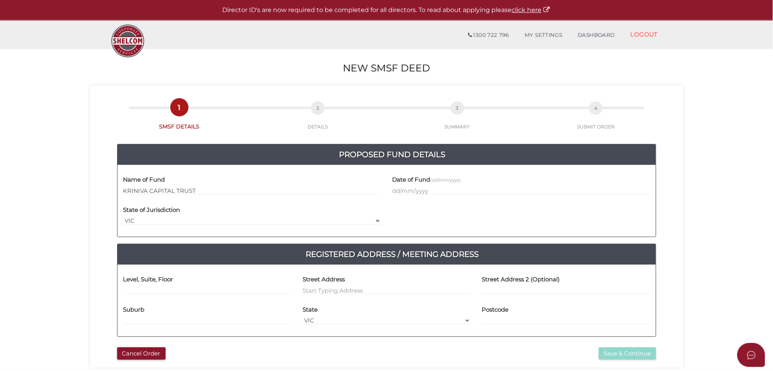
type input "KRINIVA CAPITAL TRUST"
click at [404, 192] on input "text" at bounding box center [520, 190] width 257 height 9
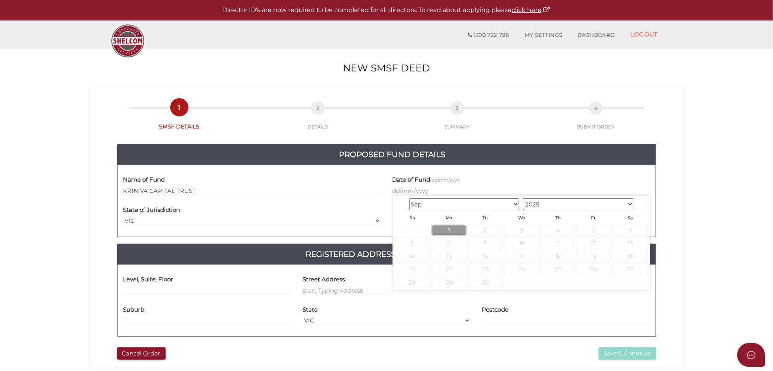
click at [455, 231] on link "1" at bounding box center [448, 229] width 34 height 11
type input "[DATE]"
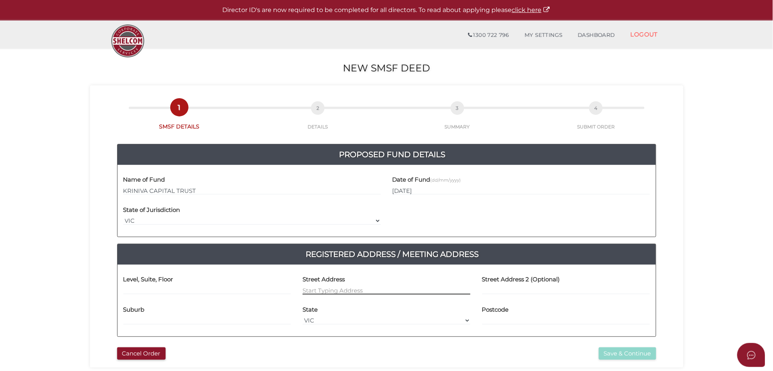
click at [328, 293] on input at bounding box center [386, 290] width 168 height 9
paste input "[STREET_ADDRESS]"
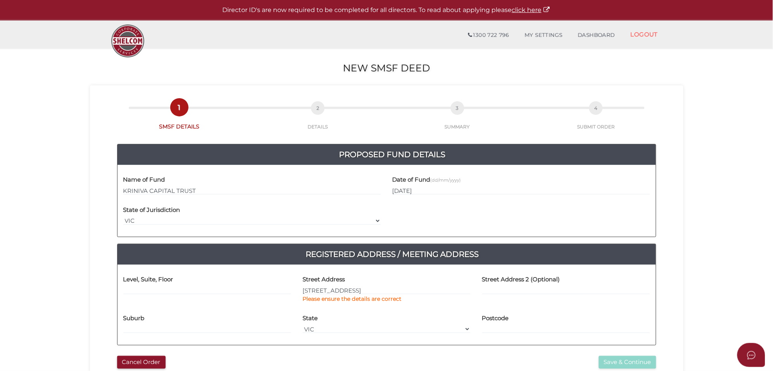
type input "[STREET_ADDRESS]"
type input "Ferntree Gully"
select select "VIC"
type input "3156"
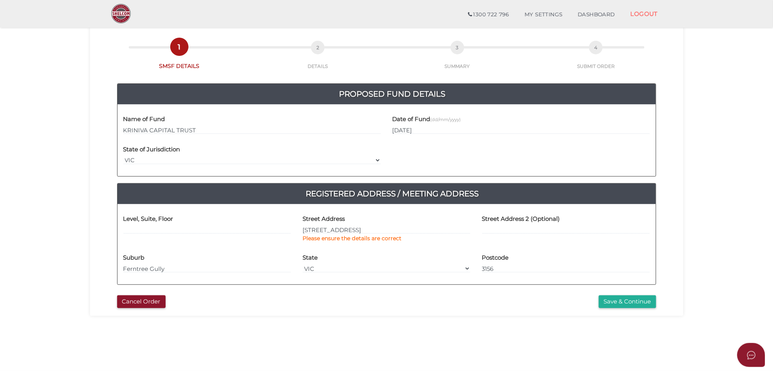
scroll to position [48, 0]
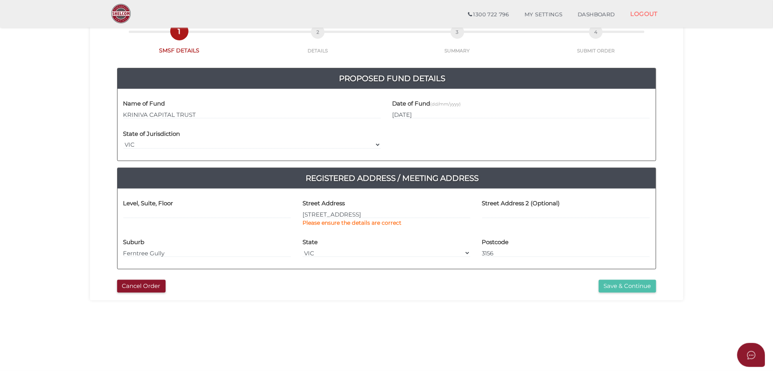
click at [611, 286] on button "Save & Continue" at bounding box center [626, 285] width 57 height 13
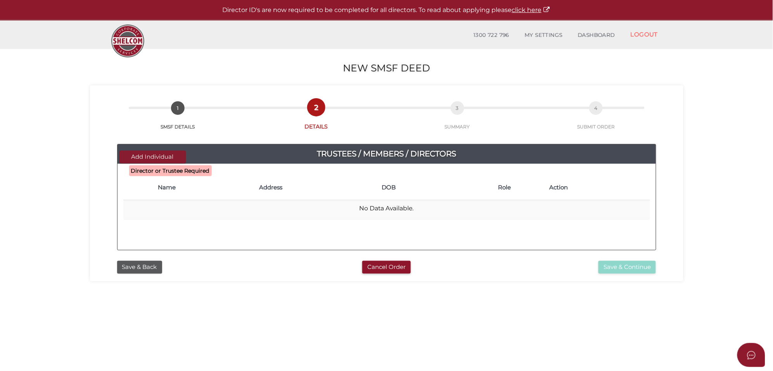
click at [141, 157] on button "Add Individual" at bounding box center [152, 156] width 66 height 13
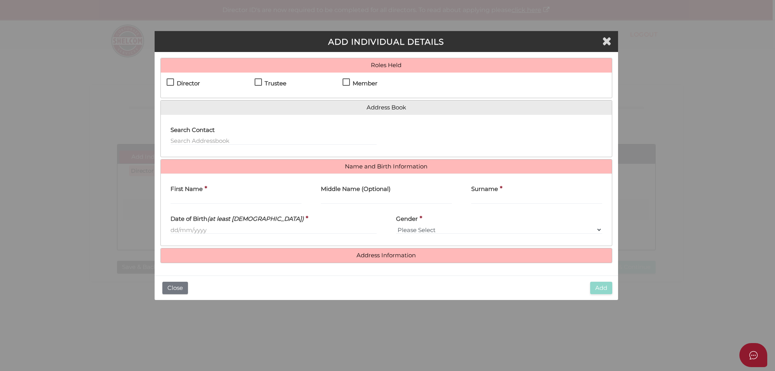
click at [167, 80] on label "Director" at bounding box center [183, 85] width 33 height 10
checkbox input "true"
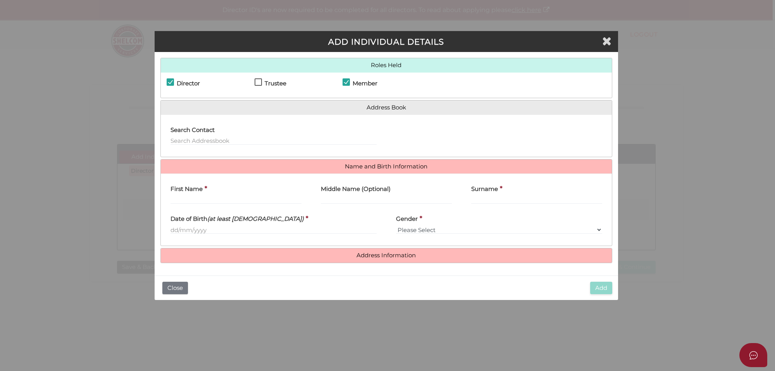
click at [194, 195] on label "First Name" at bounding box center [187, 187] width 32 height 16
click at [194, 195] on input "First Name" at bounding box center [236, 199] width 131 height 9
paste input "Nischitha"
type input "Nischitha"
click at [504, 200] on input "Surname" at bounding box center [536, 199] width 131 height 9
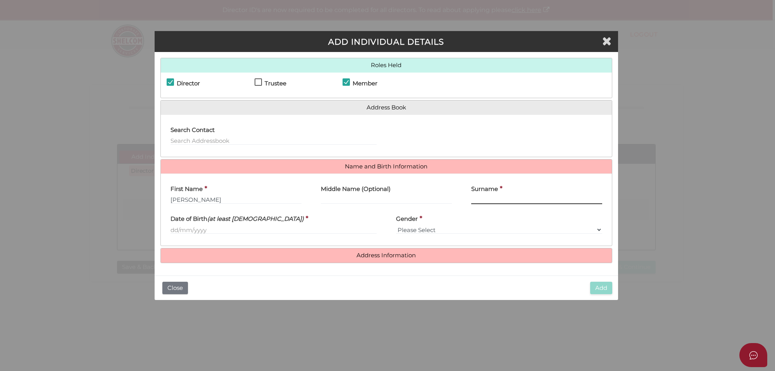
paste input "Kumarkalva"
type input "Kumarkalva"
click at [175, 228] on input "text" at bounding box center [274, 229] width 206 height 9
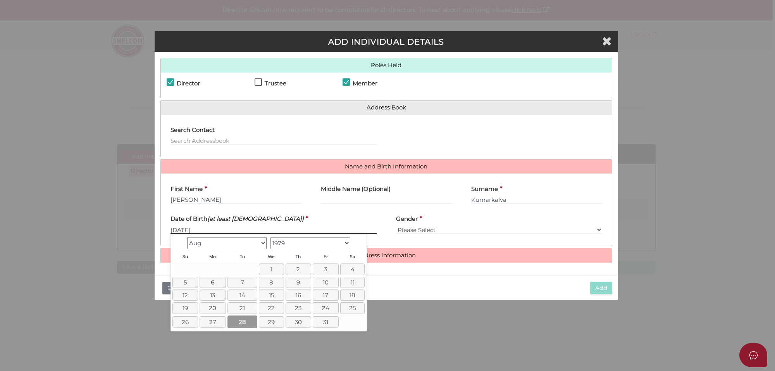
type input "[DATE]"
click at [245, 318] on link "28" at bounding box center [243, 321] width 30 height 13
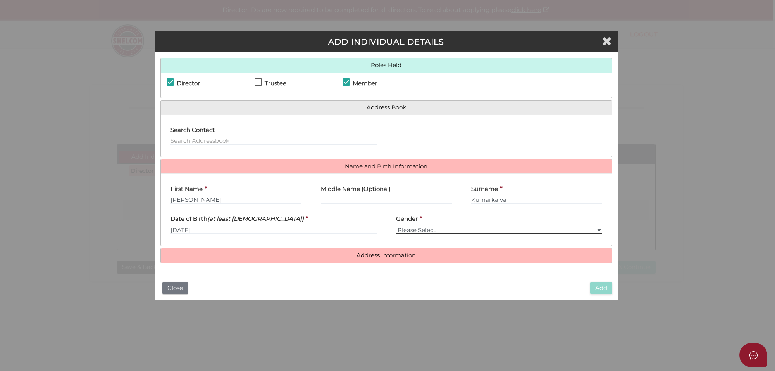
click at [447, 231] on select "Please Select Male Female" at bounding box center [499, 229] width 206 height 9
select select "[DEMOGRAPHIC_DATA]"
click at [396, 225] on select "Please Select Male Female" at bounding box center [499, 229] width 206 height 9
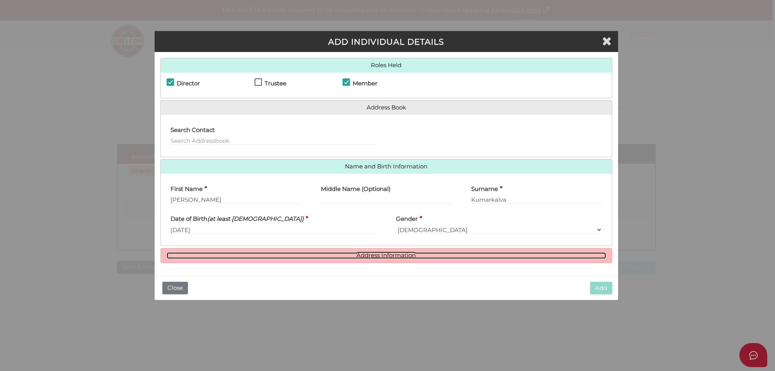
click at [398, 254] on link "Address Information" at bounding box center [387, 255] width 440 height 7
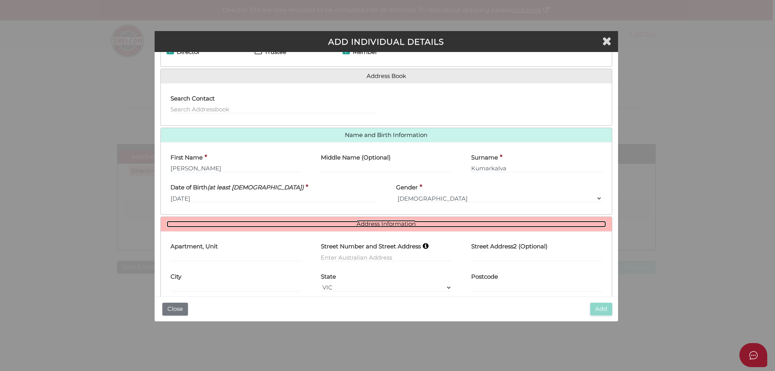
scroll to position [48, 0]
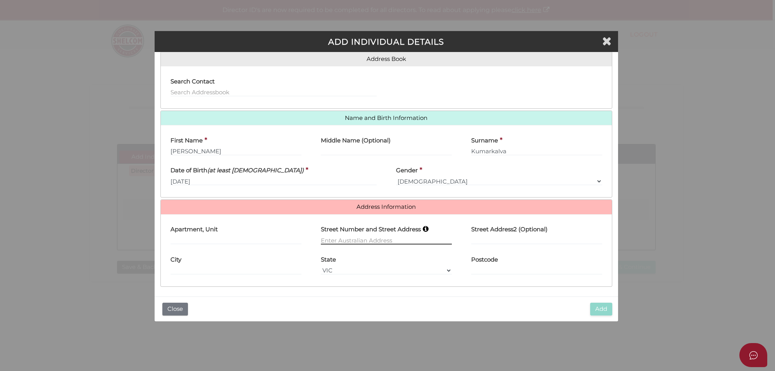
click at [367, 239] on input "text" at bounding box center [386, 240] width 131 height 9
paste input "40 Glenfern road, Ferntree Gully, VIC 3156"
type input "[STREET_ADDRESS]"
type input "Ferntree Gully"
select select "VIC"
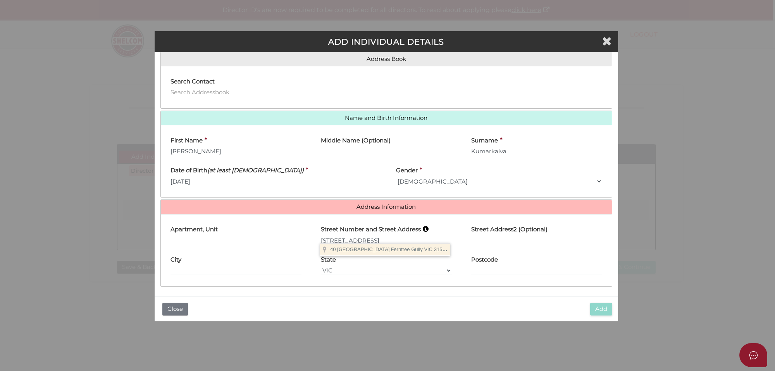
type input "3156"
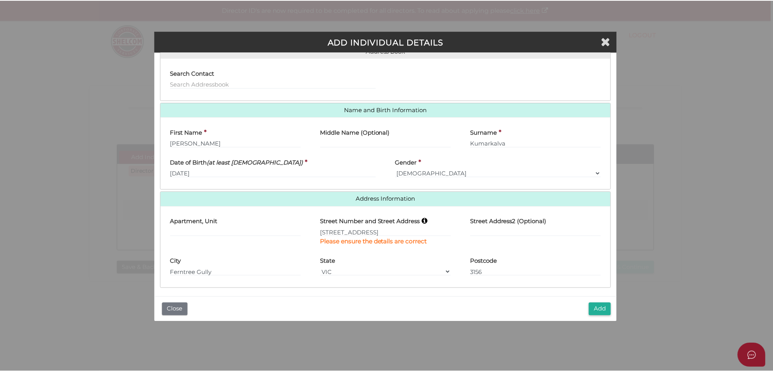
scroll to position [59, 0]
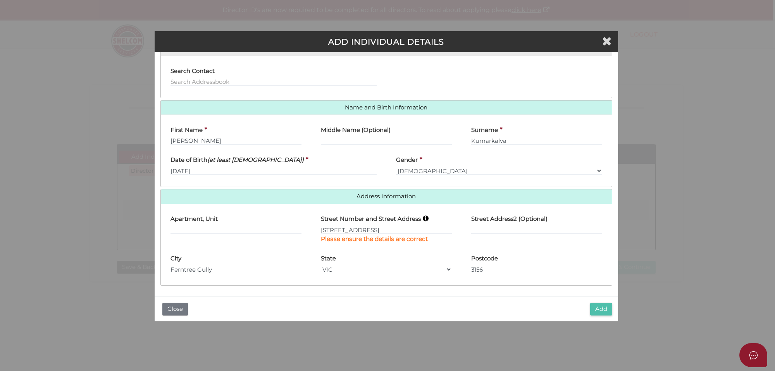
click at [608, 307] on button "Add" at bounding box center [601, 308] width 22 height 13
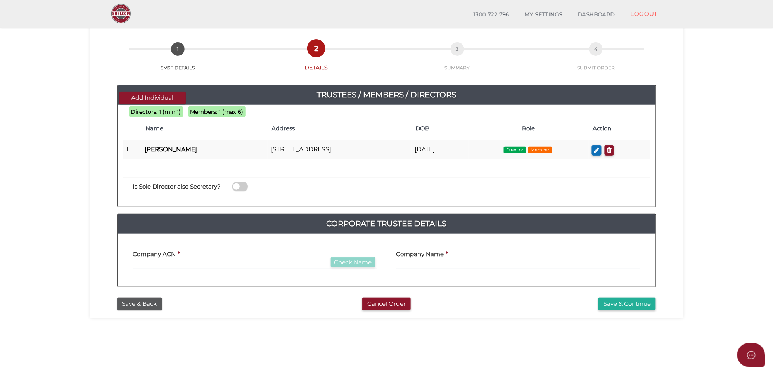
scroll to position [48, 0]
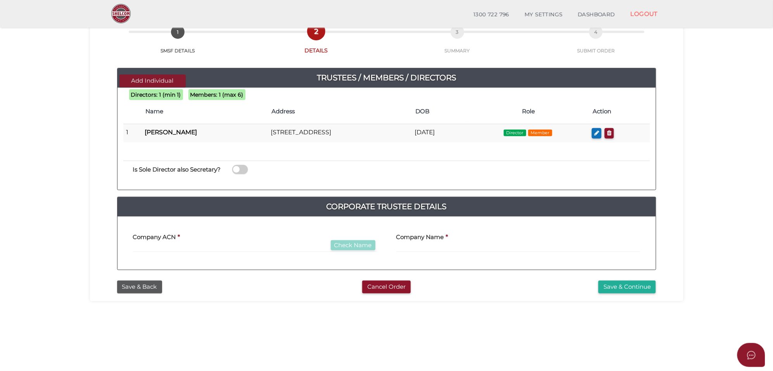
click at [147, 82] on button "Add Individual" at bounding box center [152, 80] width 66 height 13
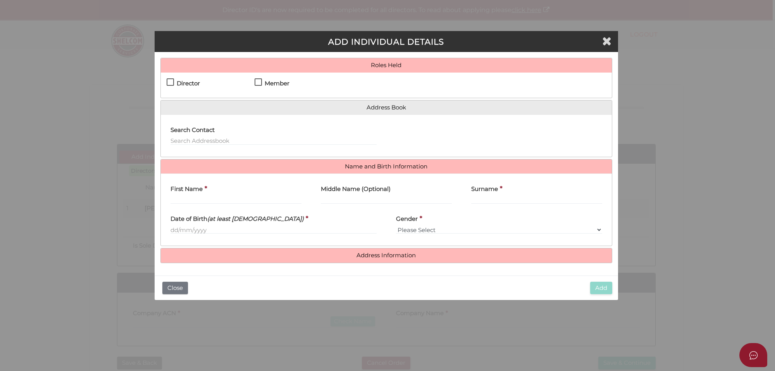
click at [166, 82] on div "Director Trustee Member" at bounding box center [386, 84] width 451 height 25
click at [256, 82] on label "Member" at bounding box center [272, 85] width 35 height 10
checkbox input "true"
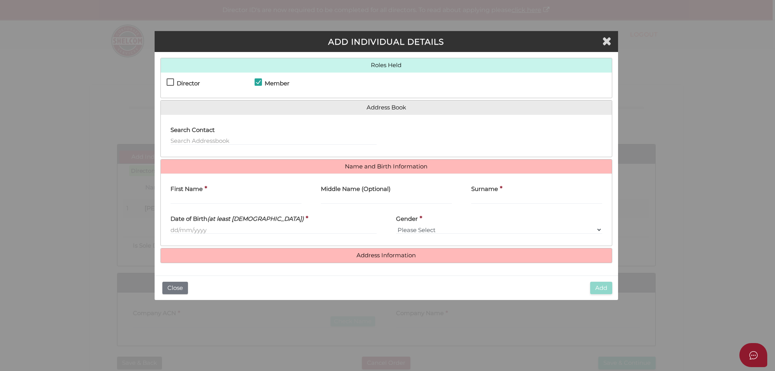
click at [171, 85] on label "Director" at bounding box center [183, 85] width 33 height 10
checkbox input "true"
click at [185, 200] on input "First Name" at bounding box center [236, 199] width 131 height 9
paste input "KRISHNA REDDY"
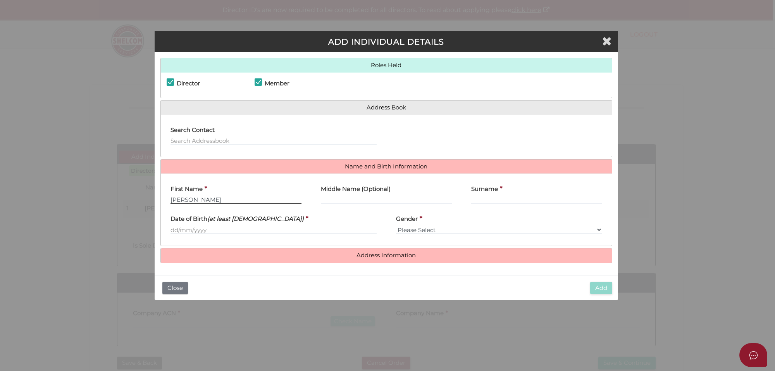
type input "KRISHNA REDDY"
click at [521, 202] on input "Surname" at bounding box center [536, 199] width 131 height 9
paste input "TONDAPU VENKATA"
type input "TONDAPU VENKATA"
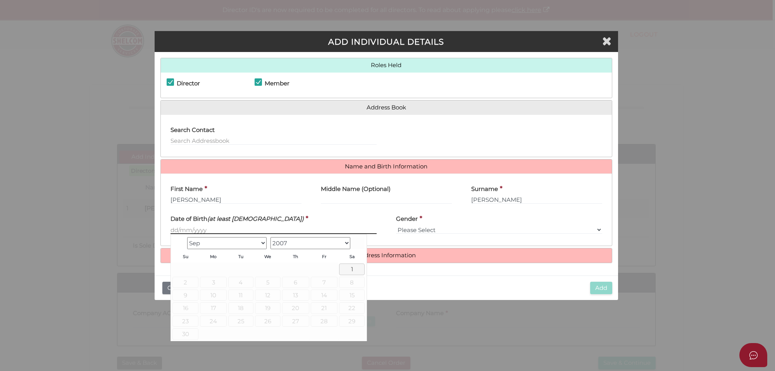
click at [182, 228] on input "text" at bounding box center [274, 229] width 206 height 9
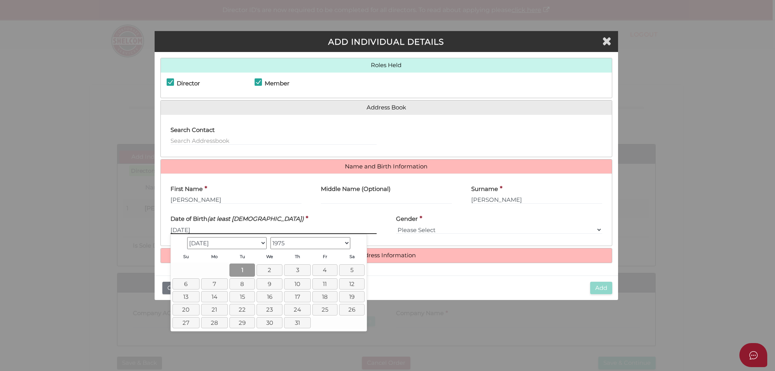
type input "[DATE]"
click at [233, 267] on link "1" at bounding box center [242, 269] width 26 height 13
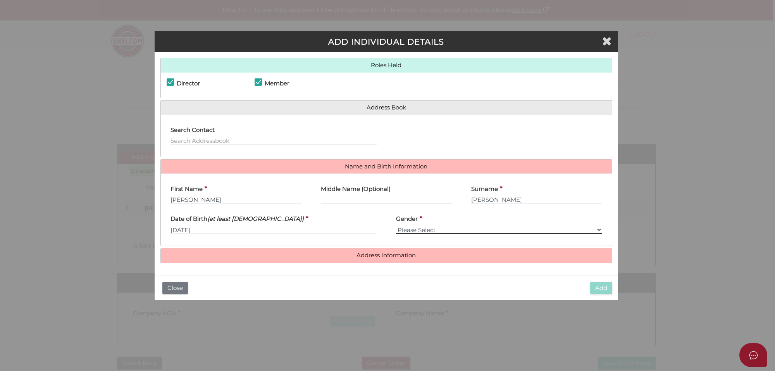
click at [447, 229] on select "Please Select Male Female" at bounding box center [499, 229] width 206 height 9
select select "[DEMOGRAPHIC_DATA]"
click at [396, 225] on select "Please Select Male Female" at bounding box center [499, 229] width 206 height 9
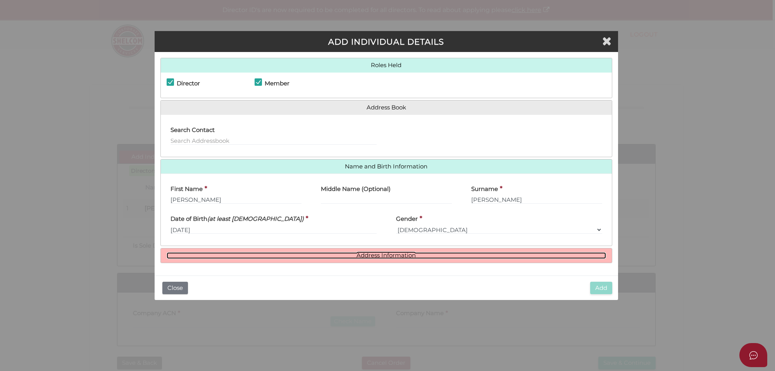
click at [391, 252] on link "Address Information" at bounding box center [387, 255] width 440 height 7
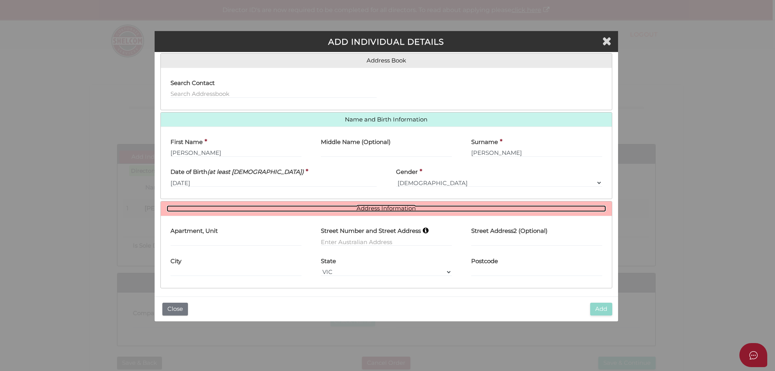
scroll to position [48, 0]
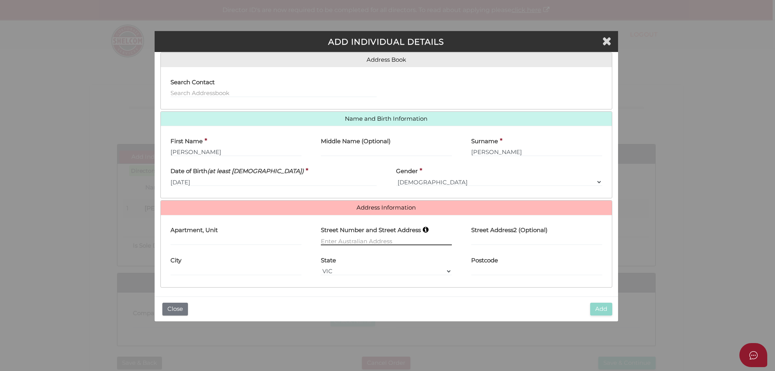
click at [341, 239] on input "text" at bounding box center [386, 240] width 131 height 9
paste input "40 GLENFERN RD FERNTREE GULLY VIC 3156"
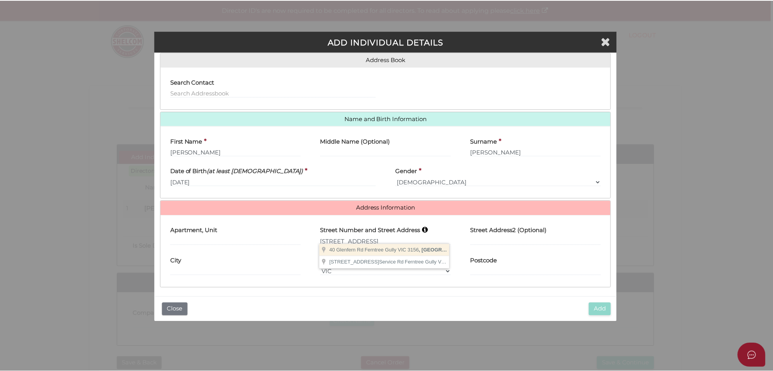
scroll to position [0, 0]
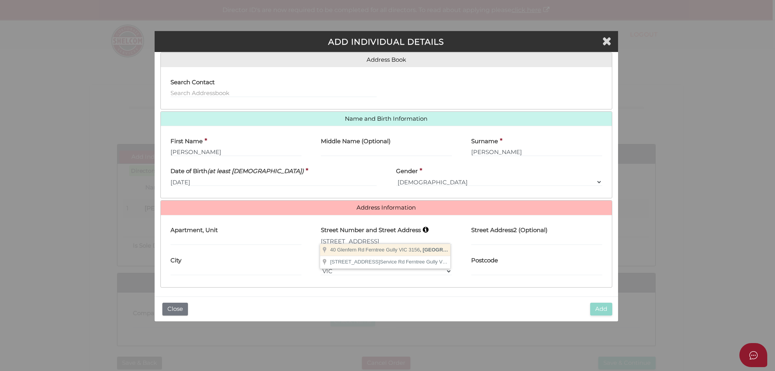
type input "40 Glenfern Road"
type input "Ferntree Gully"
select select "VIC"
type input "3156"
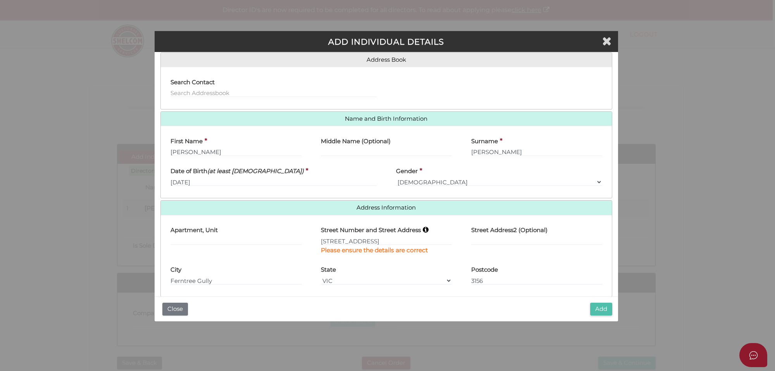
click at [605, 307] on button "Add" at bounding box center [601, 308] width 22 height 13
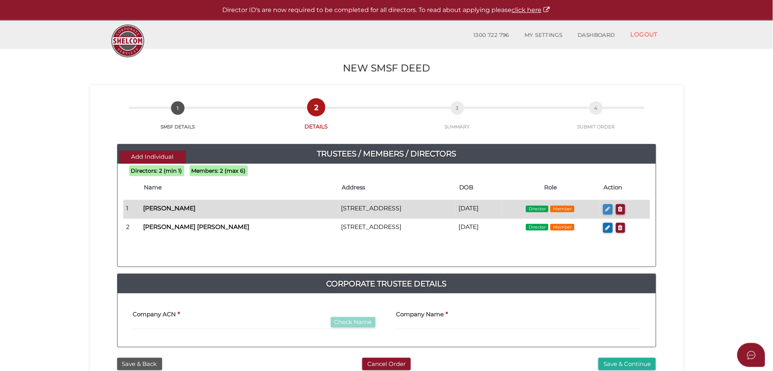
click at [610, 210] on icon "button" at bounding box center [607, 209] width 5 height 6
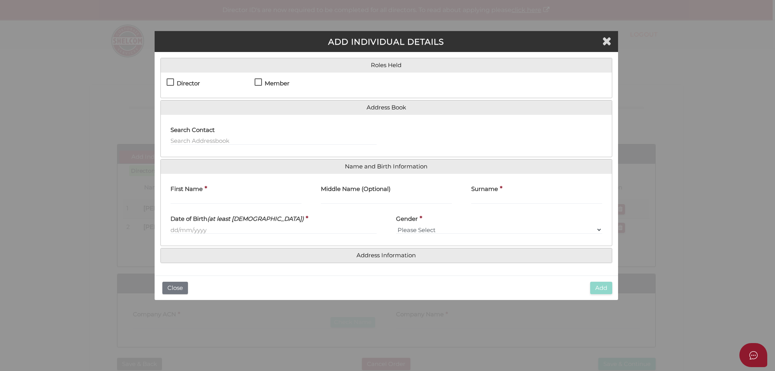
checkbox input "true"
type input "[PERSON_NAME]"
type input "Kumarkalva"
type input "[DATE]"
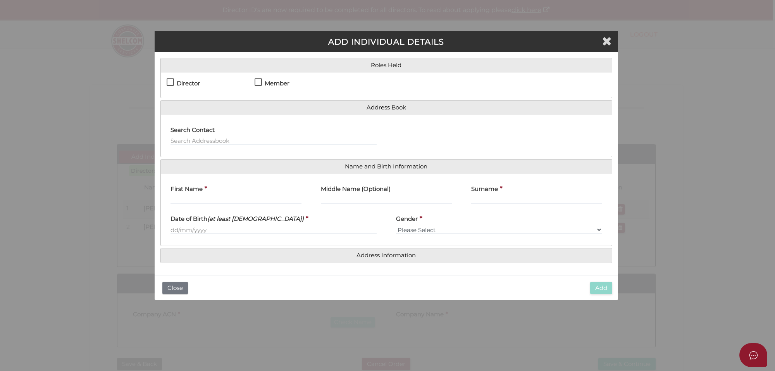
select select "[DEMOGRAPHIC_DATA]"
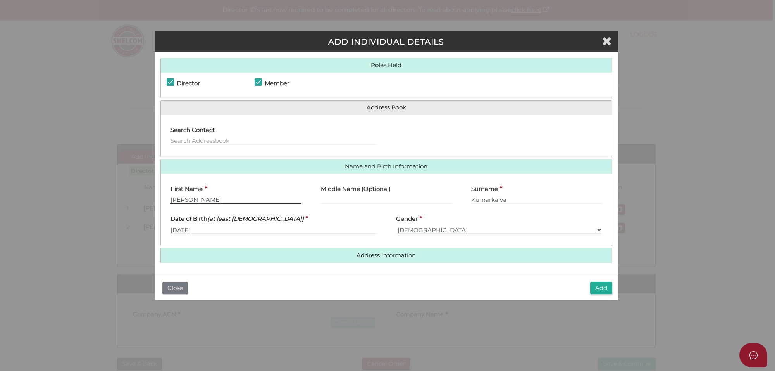
drag, startPoint x: 205, startPoint y: 200, endPoint x: 138, endPoint y: 201, distance: 67.4
click at [138, 201] on div "ADD INDIVIDUAL DETAILS Roles Held Director Trustee Member Address Book Search C…" at bounding box center [387, 185] width 775 height 371
type input "[PERSON_NAME]"
drag, startPoint x: 519, startPoint y: 202, endPoint x: 416, endPoint y: 200, distance: 102.7
click at [416, 200] on div "First Name * [PERSON_NAME] Middle Name (Optional) Surname * Kumarkalva" at bounding box center [386, 194] width 451 height 30
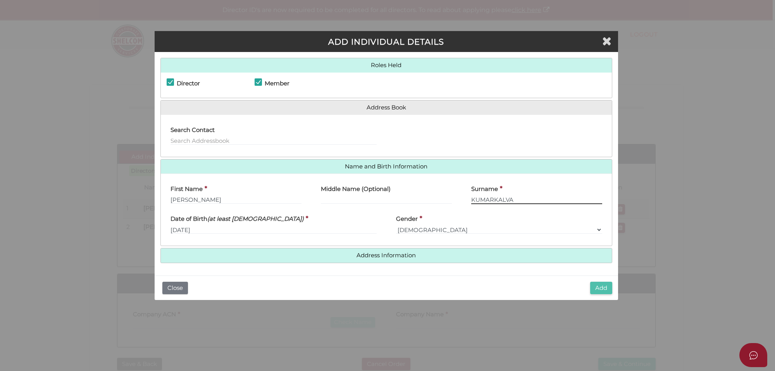
type input "KUMARKALVA"
click at [609, 287] on button "Add" at bounding box center [601, 287] width 22 height 13
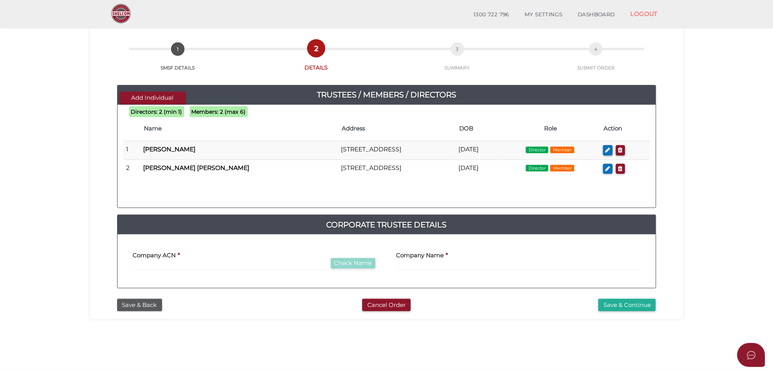
scroll to position [48, 0]
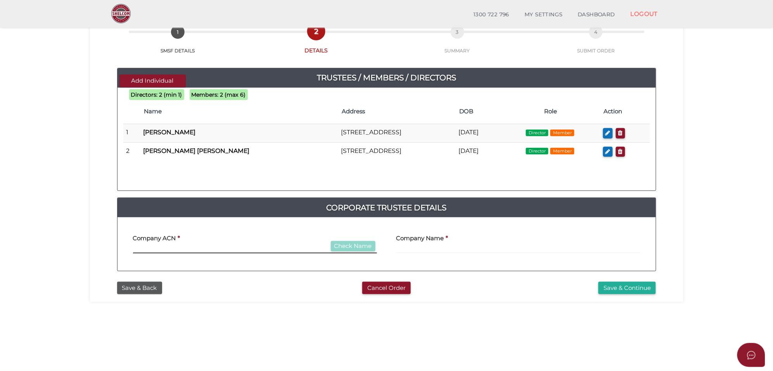
click at [155, 245] on input "text" at bounding box center [255, 249] width 244 height 9
type input "000000000"
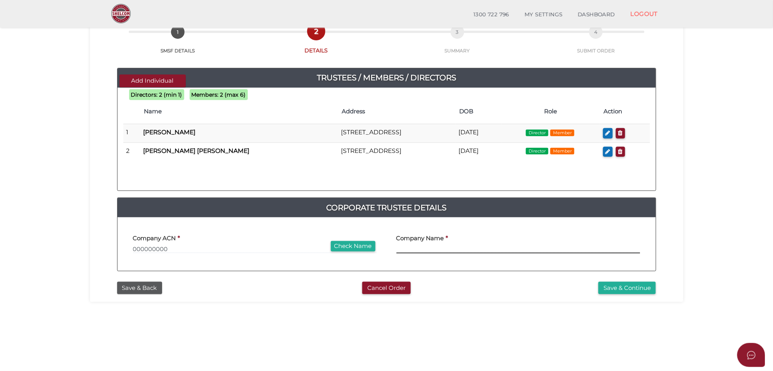
click at [430, 248] on input "text" at bounding box center [518, 249] width 244 height 9
paste input "KRINIVA"
type input "KRINIVA PTY LTD"
click at [640, 286] on button "Save & Continue" at bounding box center [626, 287] width 57 height 13
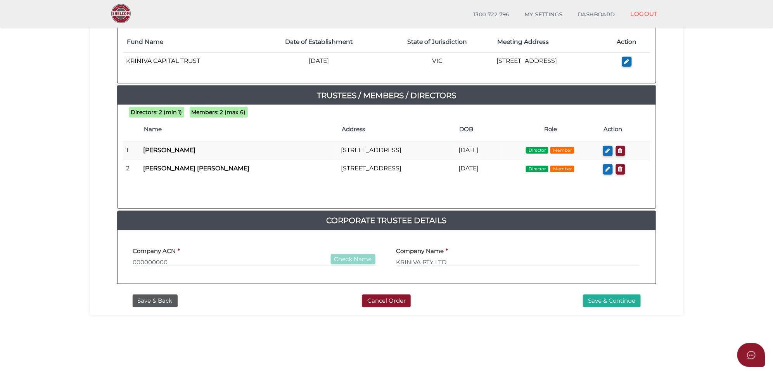
scroll to position [145, 0]
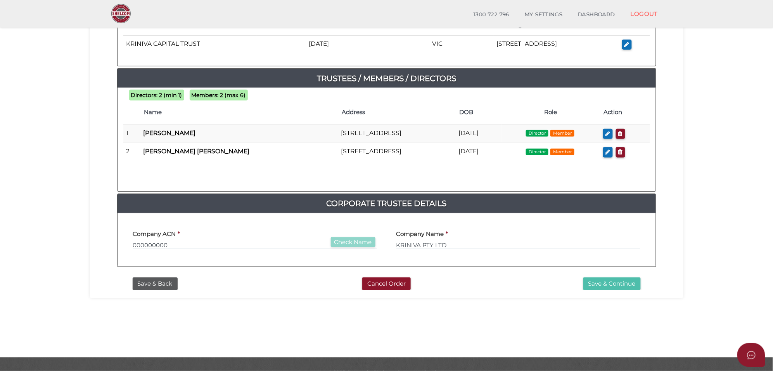
click at [612, 281] on button "Save & Continue" at bounding box center [611, 283] width 57 height 13
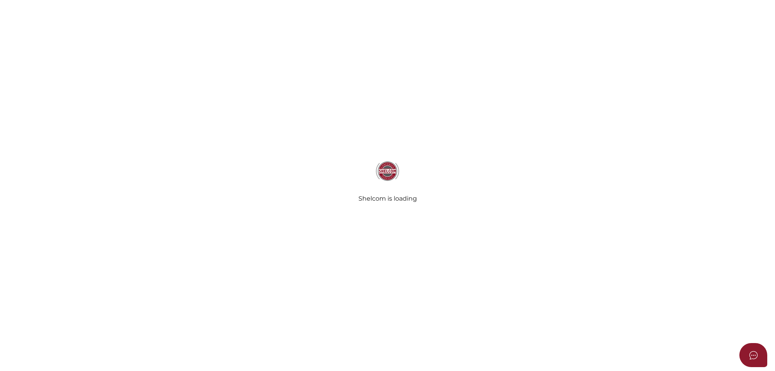
select select "Comb Binding"
select select "No"
